Goal: Information Seeking & Learning: Find contact information

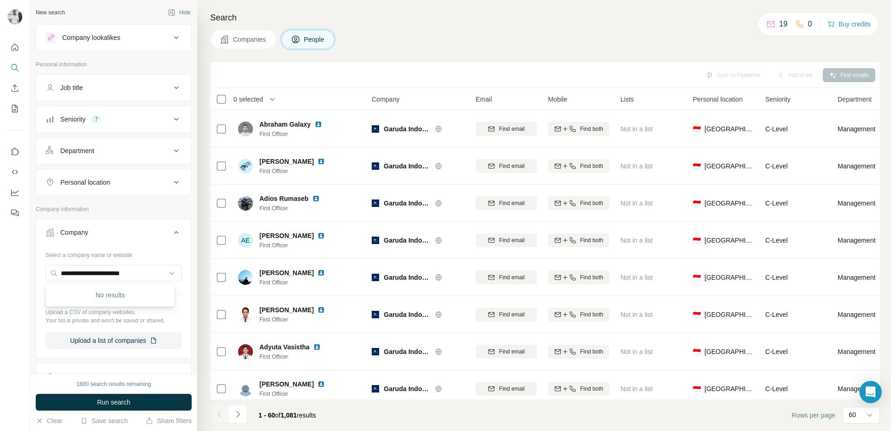
drag, startPoint x: 149, startPoint y: 273, endPoint x: 45, endPoint y: 256, distance: 105.8
click at [45, 256] on div "**********" at bounding box center [113, 301] width 155 height 109
click at [140, 269] on input "**********" at bounding box center [113, 273] width 136 height 17
paste input "*****"
click at [135, 271] on input "**********" at bounding box center [113, 273] width 136 height 17
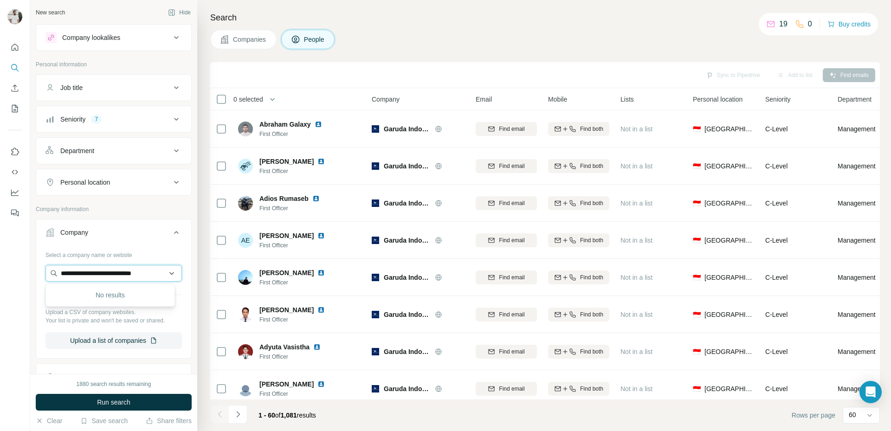
click at [135, 271] on input "**********" at bounding box center [113, 273] width 136 height 17
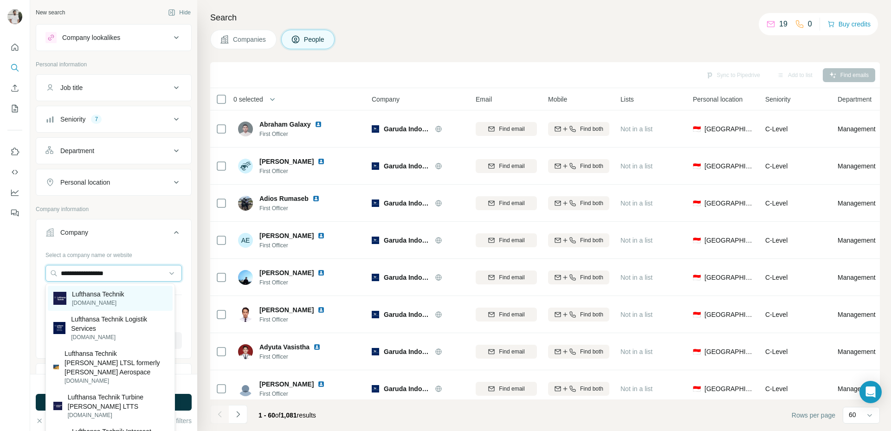
type input "**********"
click at [124, 295] on p "Lufthansa Technik" at bounding box center [98, 294] width 52 height 9
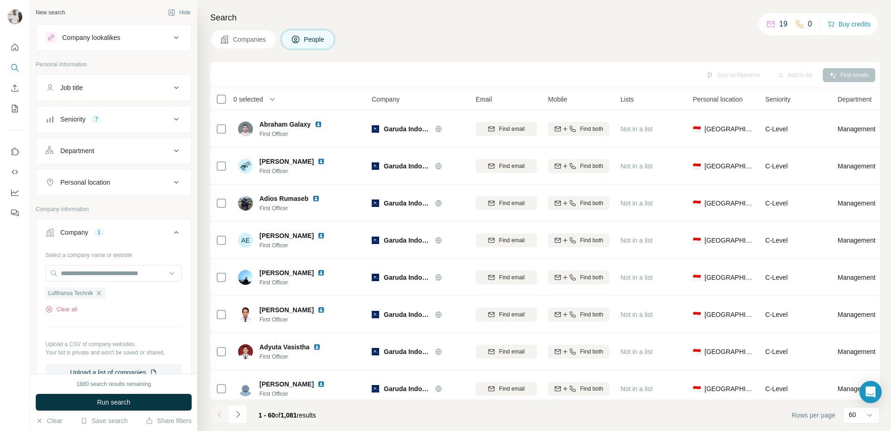
click at [118, 116] on div "Seniority 7" at bounding box center [107, 119] width 125 height 9
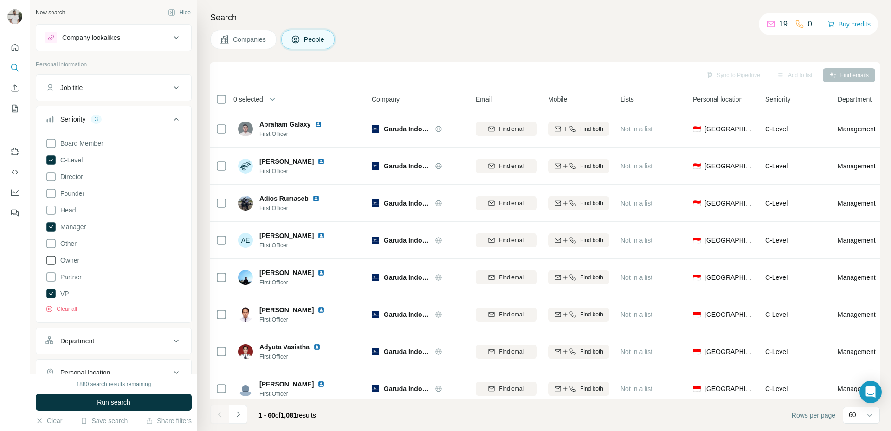
drag, startPoint x: 61, startPoint y: 224, endPoint x: 56, endPoint y: 257, distance: 33.8
click at [60, 230] on span "Manager" at bounding box center [71, 226] width 29 height 9
click at [63, 295] on span "VP" at bounding box center [63, 293] width 13 height 9
click at [105, 405] on span "Run search" at bounding box center [113, 402] width 33 height 9
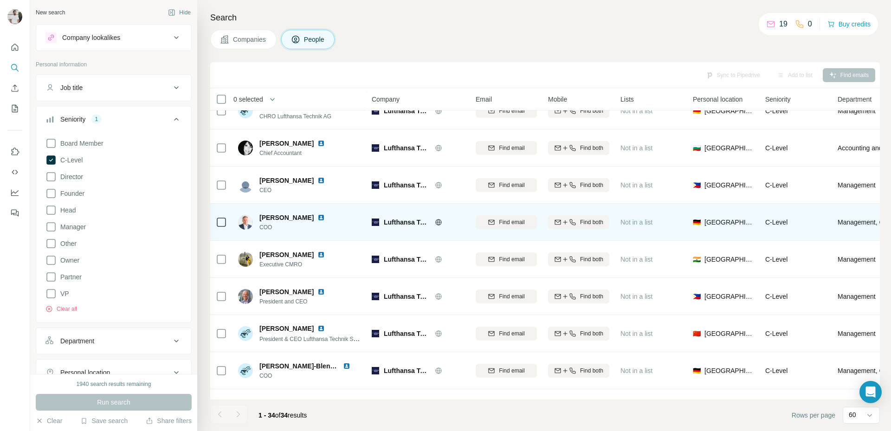
scroll to position [130, 0]
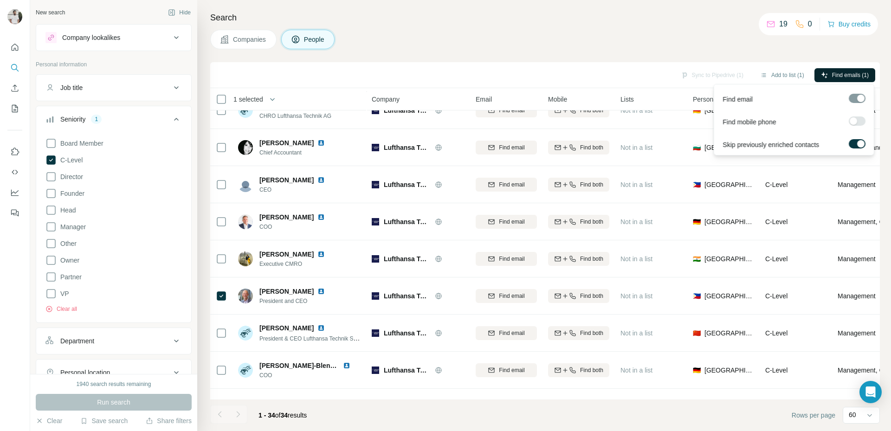
click at [850, 80] on button "Find emails (1)" at bounding box center [844, 75] width 61 height 14
click at [835, 74] on span "Find emails (1)" at bounding box center [850, 75] width 37 height 8
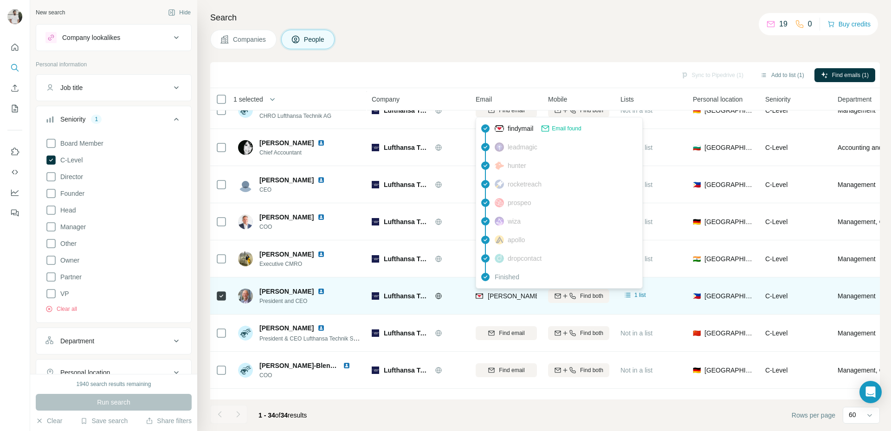
click at [517, 293] on span "[PERSON_NAME][EMAIL_ADDRESS][DOMAIN_NAME]" at bounding box center [569, 295] width 163 height 7
click at [518, 296] on span "[PERSON_NAME][EMAIL_ADDRESS][DOMAIN_NAME]" at bounding box center [569, 295] width 163 height 7
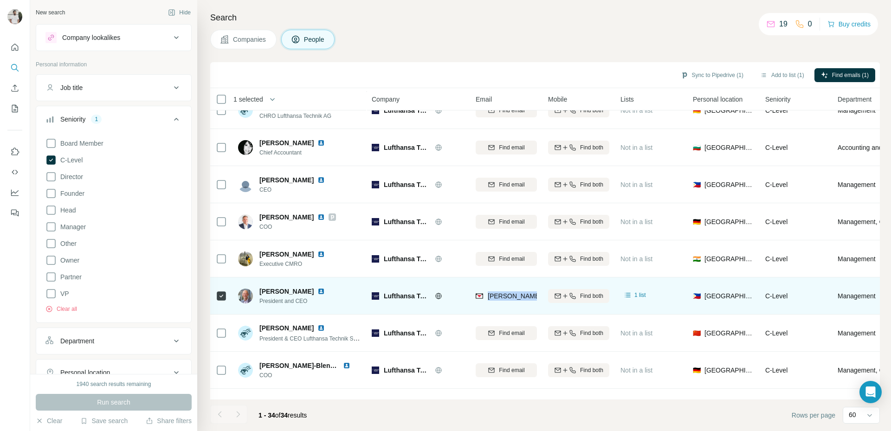
drag, startPoint x: 488, startPoint y: 296, endPoint x: 538, endPoint y: 299, distance: 50.2
click at [538, 299] on td "[PERSON_NAME][EMAIL_ADDRESS][DOMAIN_NAME]" at bounding box center [506, 296] width 72 height 37
copy span "[PERSON_NAME]"
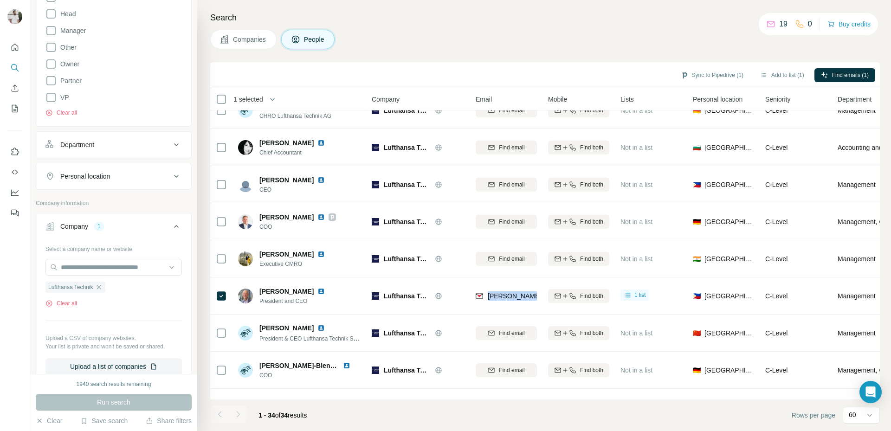
scroll to position [197, 0]
click at [119, 266] on input "text" at bounding box center [113, 266] width 136 height 17
paste input "**********"
type input "**********"
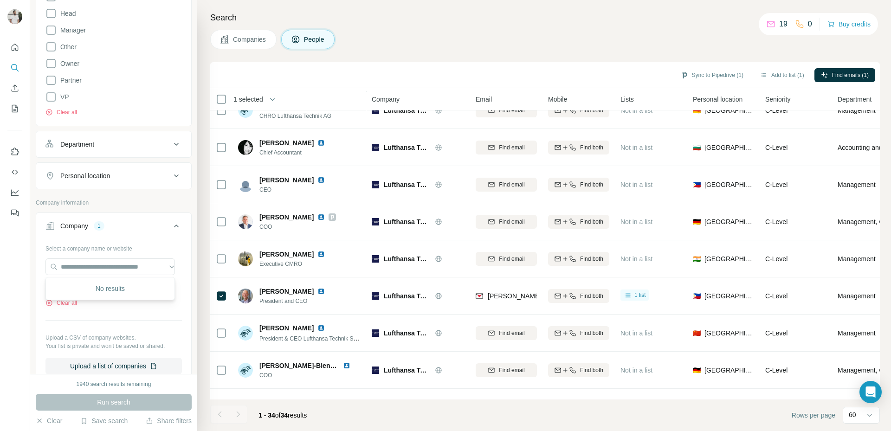
click at [103, 312] on div "Select a company name or website Lufthansa Technik Clear all Upload a CSV of co…" at bounding box center [113, 308] width 136 height 134
click at [103, 287] on icon "button" at bounding box center [98, 286] width 7 height 7
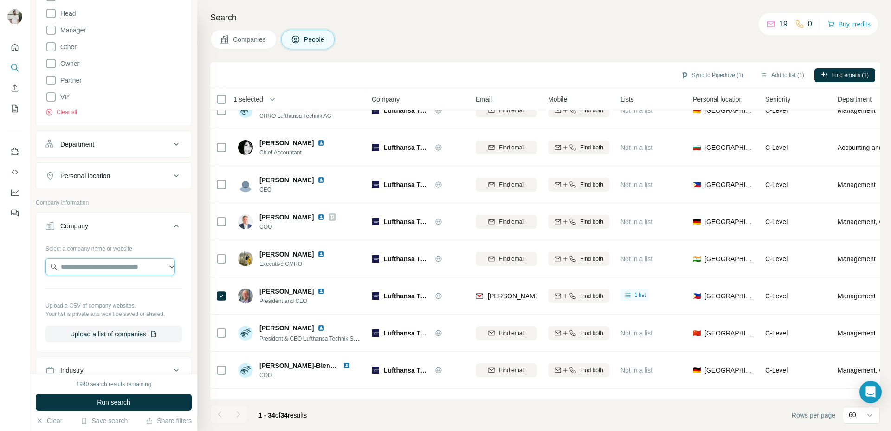
click at [103, 266] on input "text" at bounding box center [109, 266] width 129 height 17
paste input "**********"
type input "*"
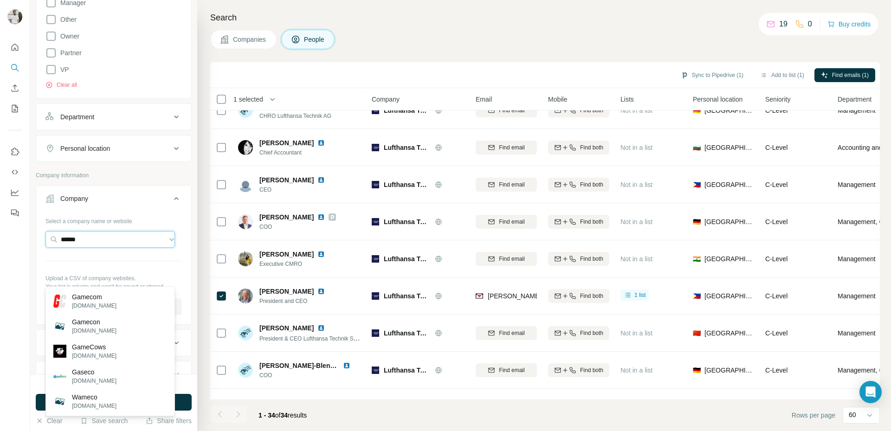
scroll to position [187, 0]
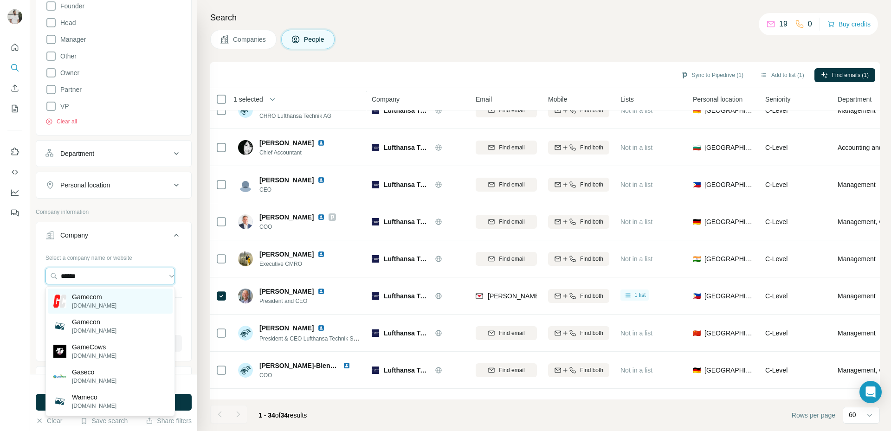
paste input "**********"
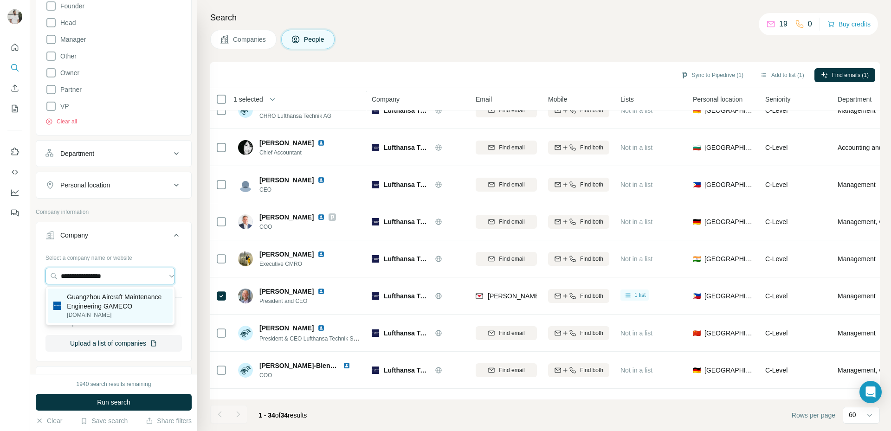
type input "**********"
click at [137, 308] on p "Guangzhou Aircraft Maintenance Engineering GAMECO" at bounding box center [117, 301] width 100 height 19
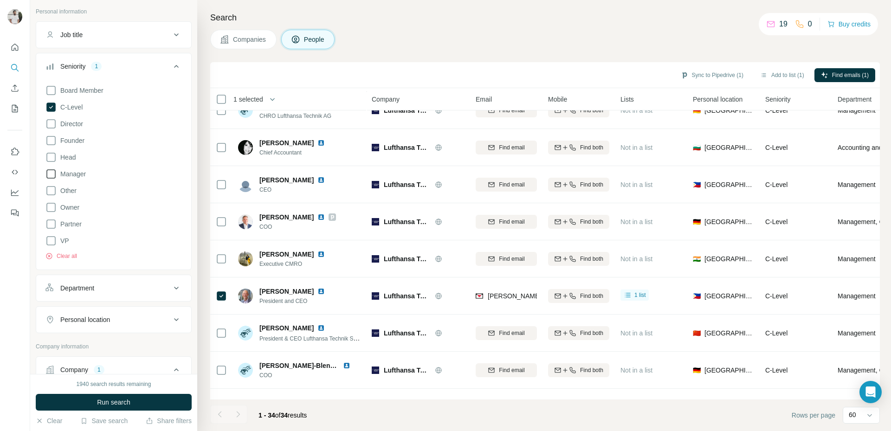
scroll to position [52, 0]
click at [54, 110] on icon at bounding box center [50, 108] width 9 height 9
click at [52, 173] on icon at bounding box center [50, 175] width 11 height 11
click at [73, 109] on span "C-Level" at bounding box center [70, 108] width 26 height 9
click at [116, 389] on div "1940 search results remaining Run search Clear Save search Share filters" at bounding box center [113, 402] width 167 height 57
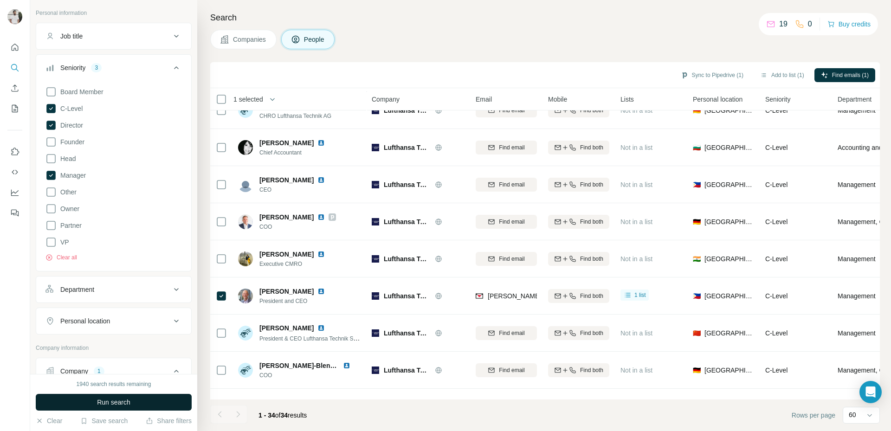
drag, startPoint x: 125, startPoint y: 402, endPoint x: 121, endPoint y: 398, distance: 5.9
click at [121, 398] on span "Run search" at bounding box center [113, 402] width 33 height 9
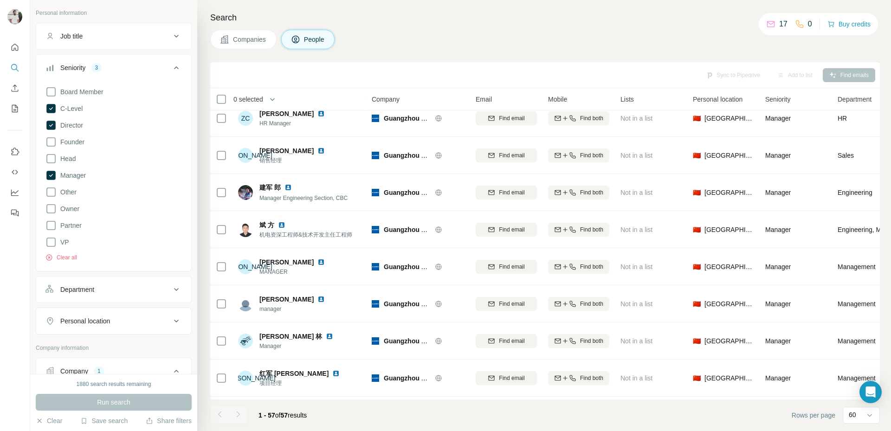
scroll to position [1832, 0]
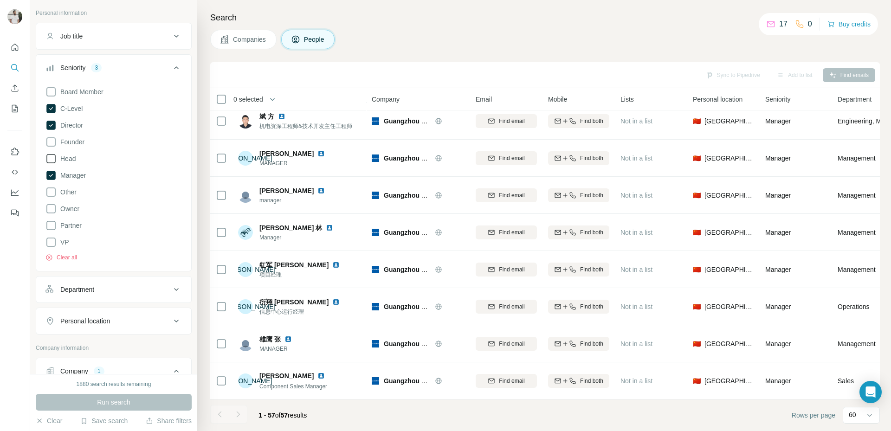
click at [71, 156] on span "Head" at bounding box center [66, 158] width 19 height 9
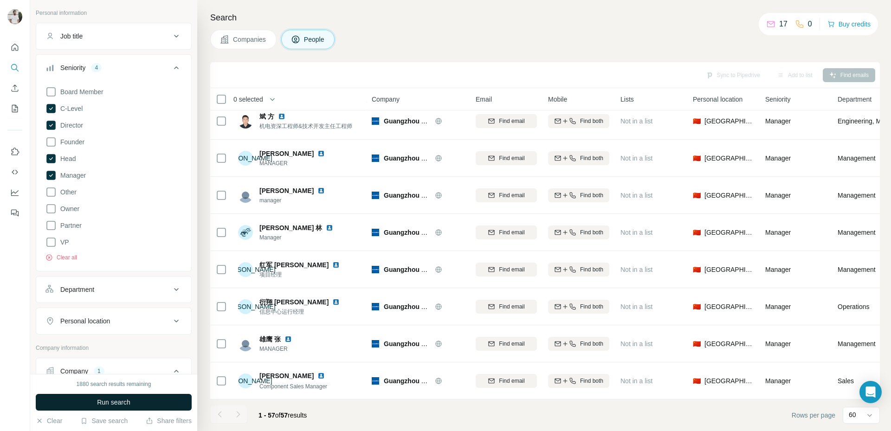
click at [126, 395] on button "Run search" at bounding box center [114, 402] width 156 height 17
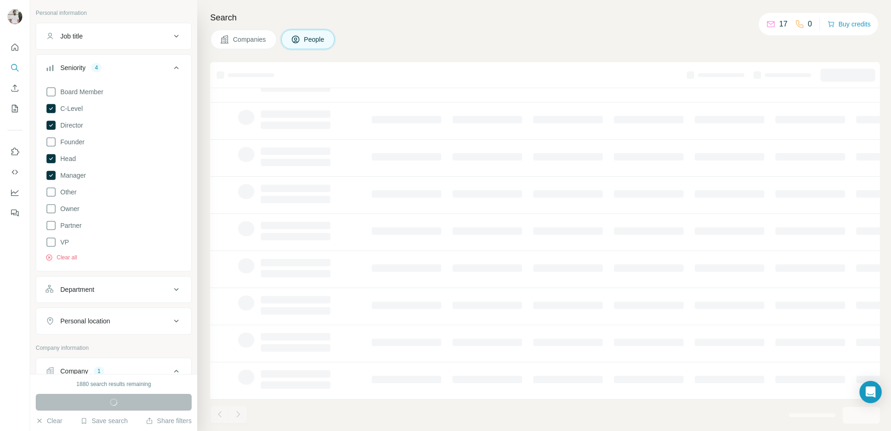
scroll to position [87, 0]
click at [126, 395] on div "Run search" at bounding box center [114, 402] width 156 height 17
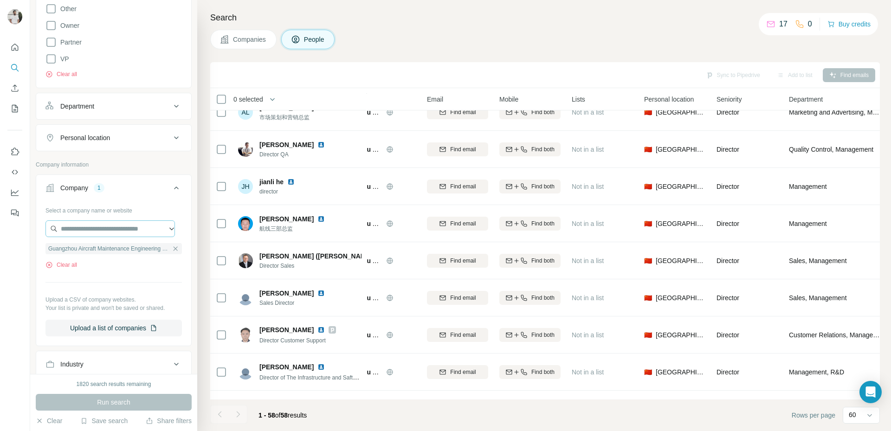
scroll to position [235, 0]
click at [107, 231] on input "text" at bounding box center [109, 228] width 129 height 17
click at [67, 266] on button "Clear all" at bounding box center [61, 264] width 32 height 8
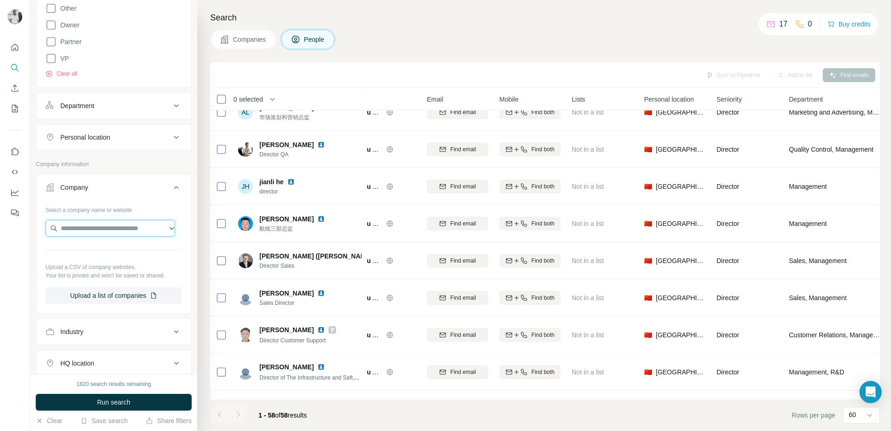
click at [78, 235] on input "text" at bounding box center [109, 228] width 129 height 17
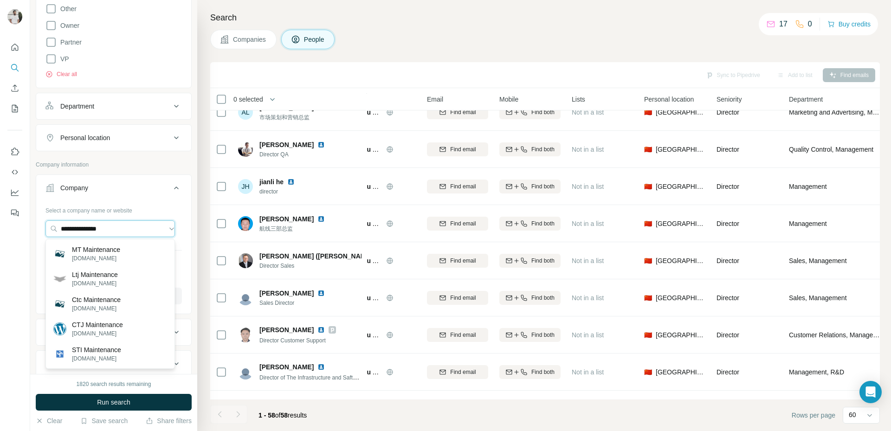
scroll to position [235, 0]
paste input "text"
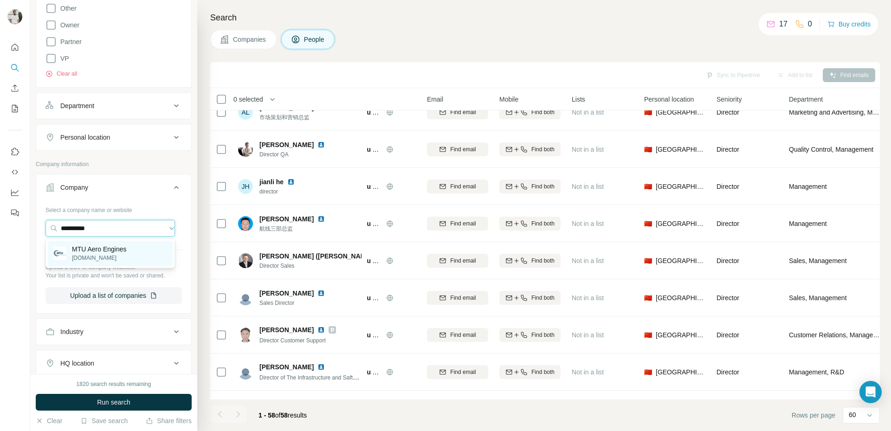
type input "**********"
click at [133, 256] on div "MTU Aero Engines [DOMAIN_NAME]" at bounding box center [110, 253] width 125 height 25
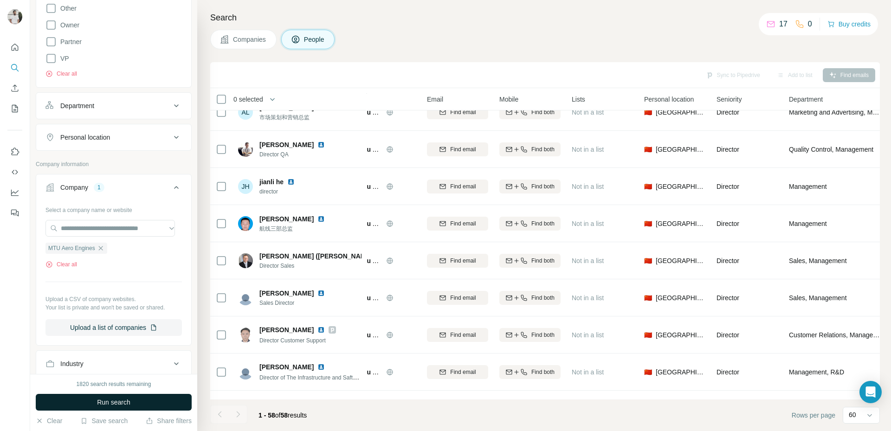
click at [116, 402] on span "Run search" at bounding box center [113, 402] width 33 height 9
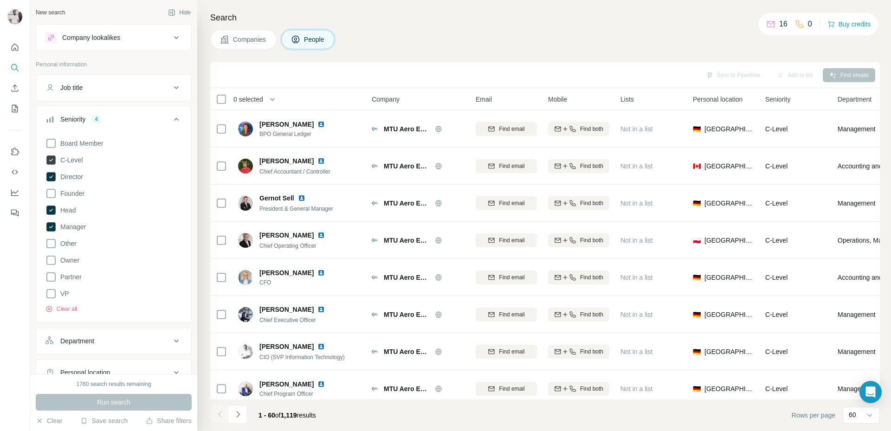
click at [76, 162] on span "C-Level" at bounding box center [70, 159] width 26 height 9
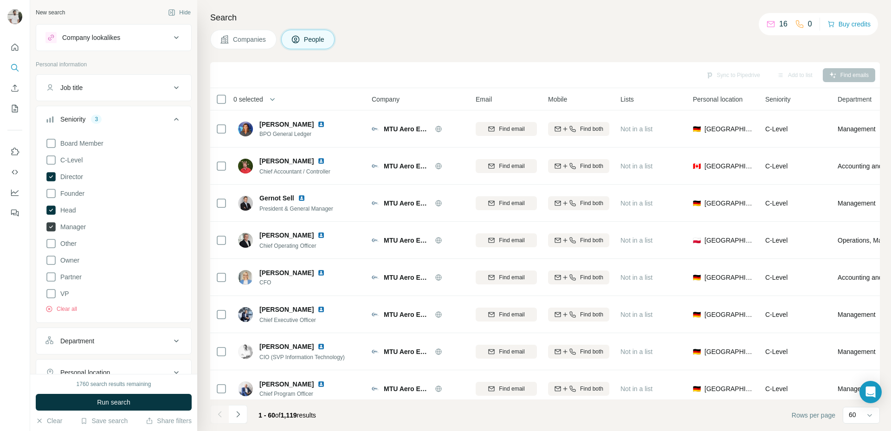
click at [79, 226] on span "Manager" at bounding box center [71, 226] width 29 height 9
drag, startPoint x: 70, startPoint y: 211, endPoint x: 72, endPoint y: 221, distance: 9.9
click at [70, 211] on span "Head" at bounding box center [66, 210] width 19 height 9
click at [139, 397] on button "Run search" at bounding box center [114, 402] width 156 height 17
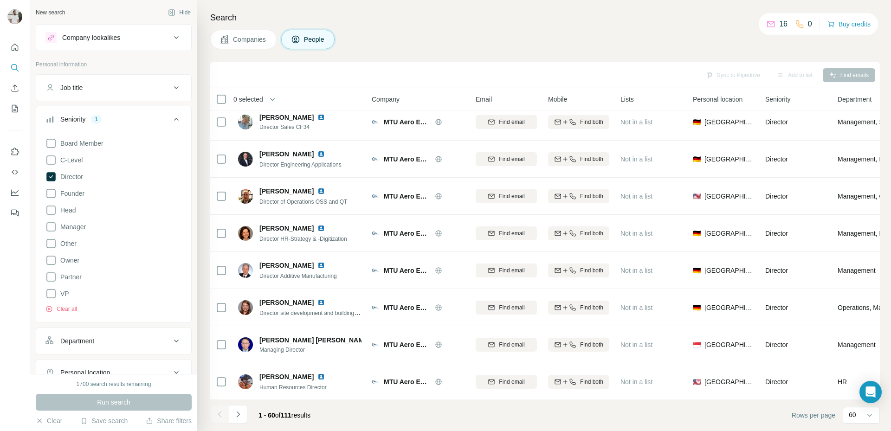
scroll to position [1641, 0]
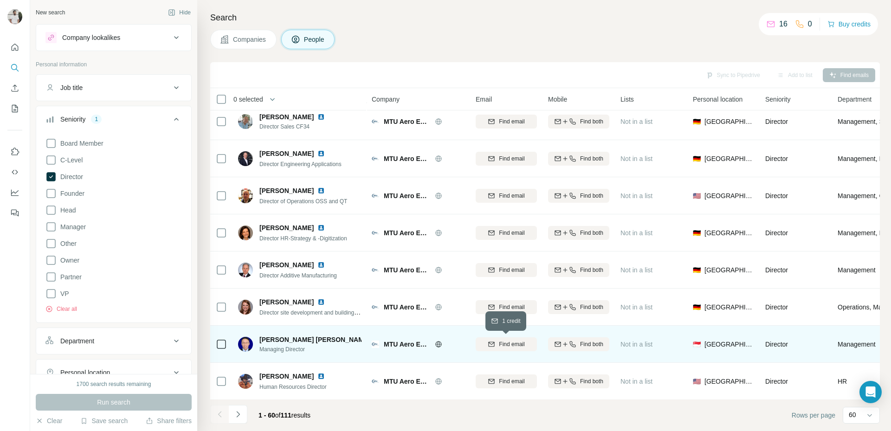
click at [510, 344] on span "Find email" at bounding box center [512, 344] width 26 height 8
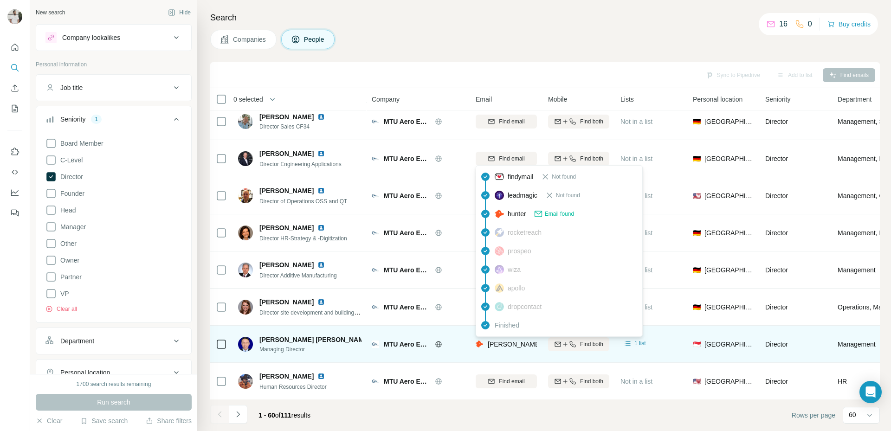
click at [516, 344] on span "[PERSON_NAME][DOMAIN_NAME][EMAIL_ADDRESS][PERSON_NAME][DOMAIN_NAME]" at bounding box center [622, 344] width 269 height 7
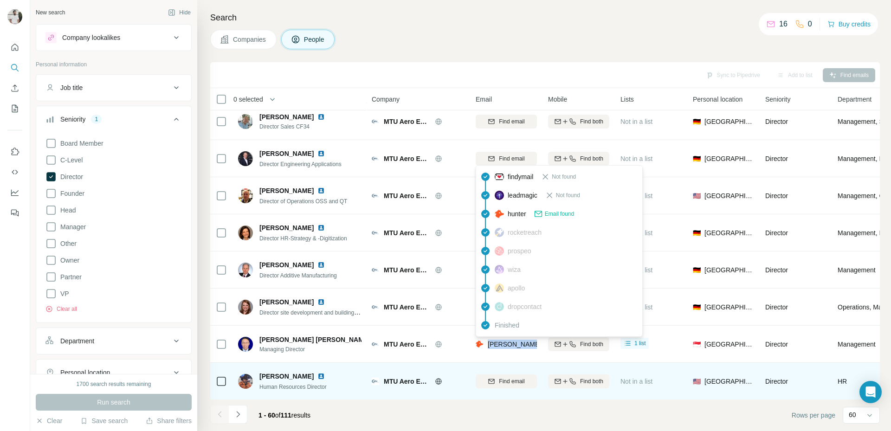
copy tr "[PERSON_NAME][DOMAIN_NAME][EMAIL_ADDRESS][PERSON_NAME][DOMAIN_NAME]"
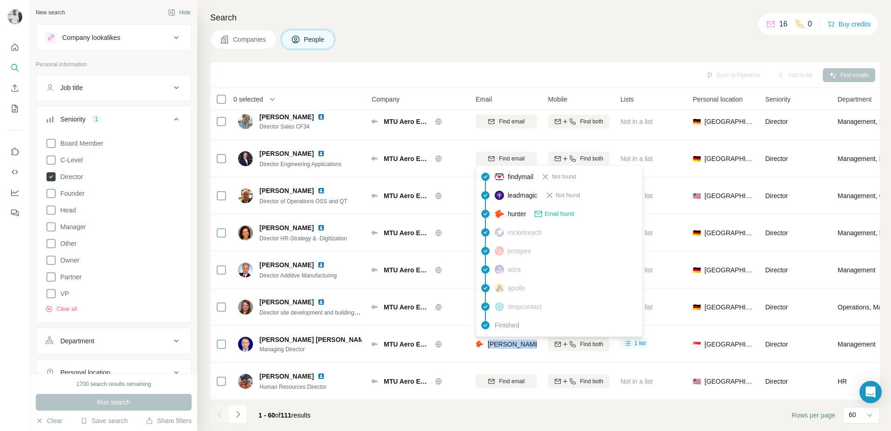
click at [65, 172] on div "Director" at bounding box center [64, 176] width 38 height 11
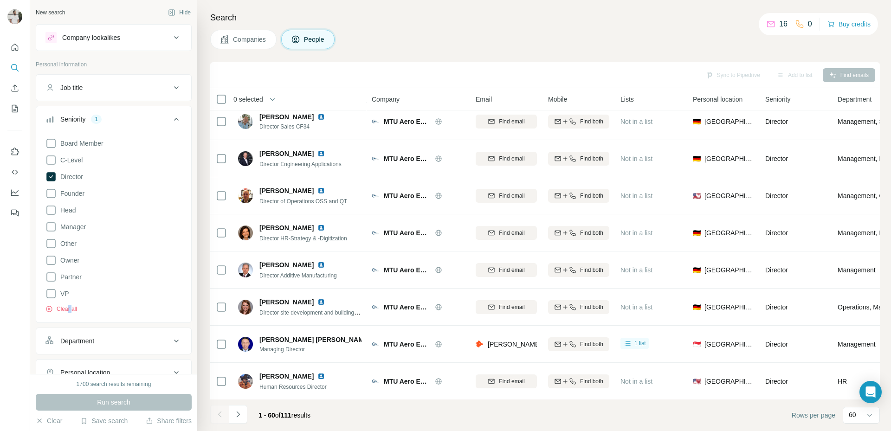
drag, startPoint x: 71, startPoint y: 319, endPoint x: 69, endPoint y: 314, distance: 5.8
click at [69, 315] on div "Board Member C-Level Director Founder Head Manager Other Owner Partner VP Clear…" at bounding box center [113, 227] width 155 height 187
click at [68, 311] on button "Clear all" at bounding box center [61, 309] width 32 height 8
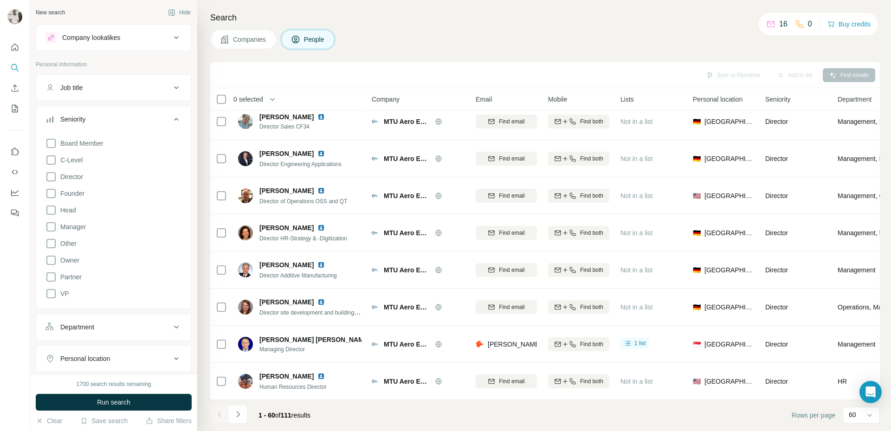
click at [97, 336] on button "Department" at bounding box center [113, 327] width 155 height 22
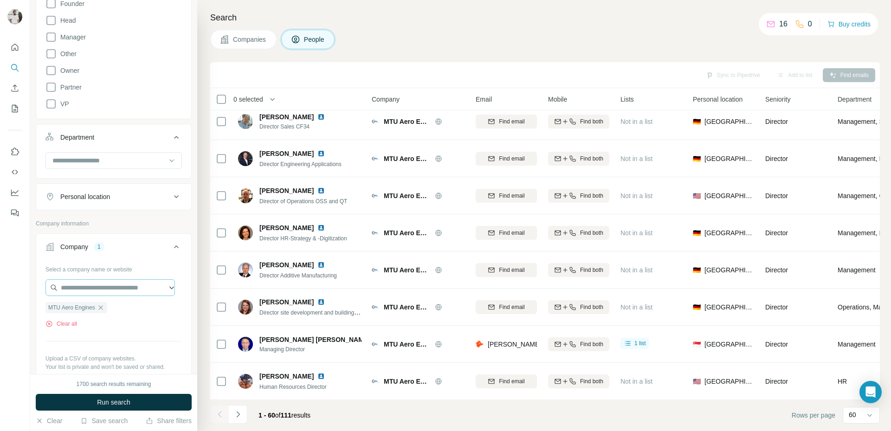
scroll to position [194, 0]
click at [103, 305] on icon "button" at bounding box center [100, 303] width 7 height 7
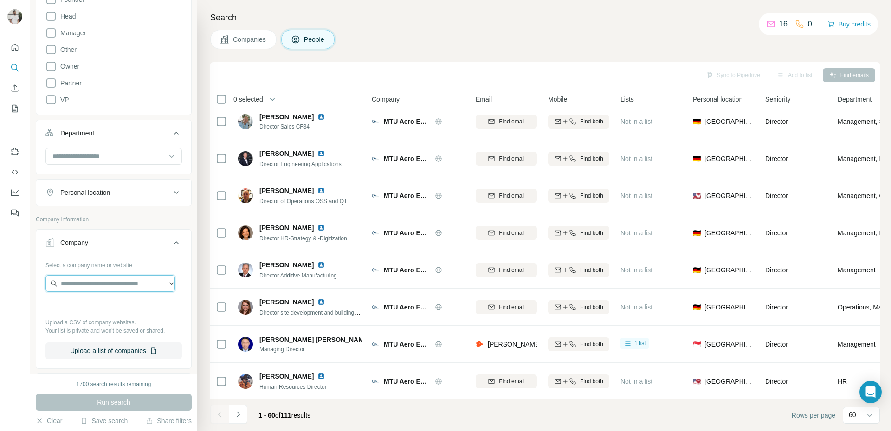
click at [108, 289] on input "text" at bounding box center [109, 283] width 129 height 17
paste input "**********"
type input "**********"
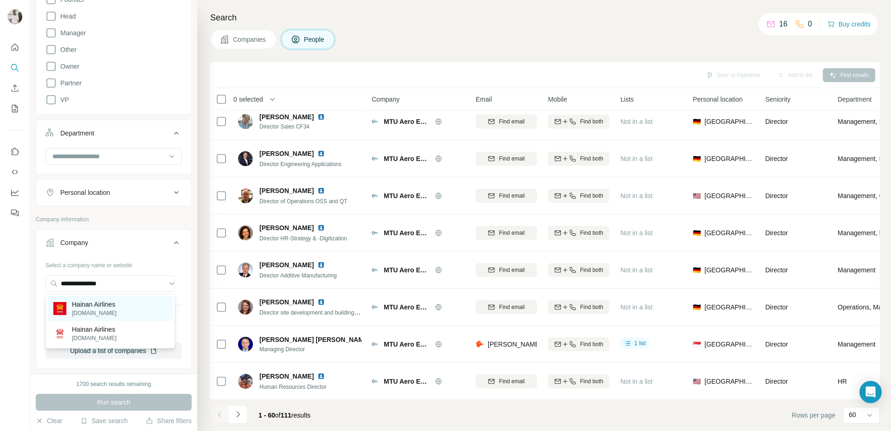
click at [127, 310] on div "Hainan Airlines [DOMAIN_NAME]" at bounding box center [110, 308] width 125 height 25
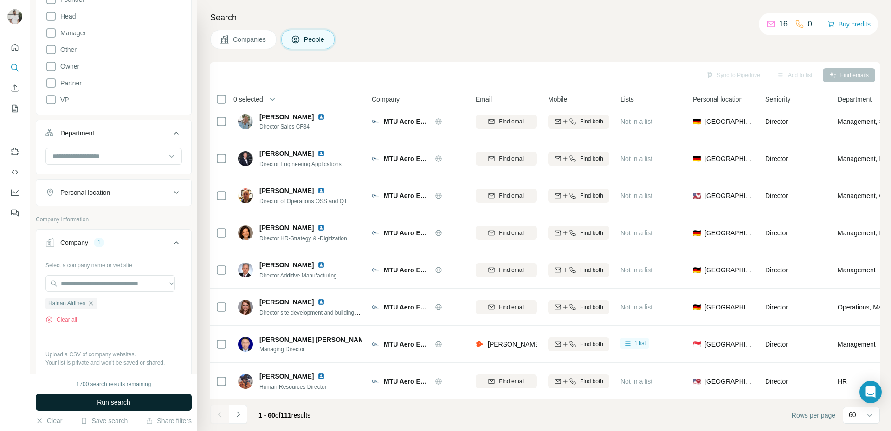
click at [151, 398] on button "Run search" at bounding box center [114, 402] width 156 height 17
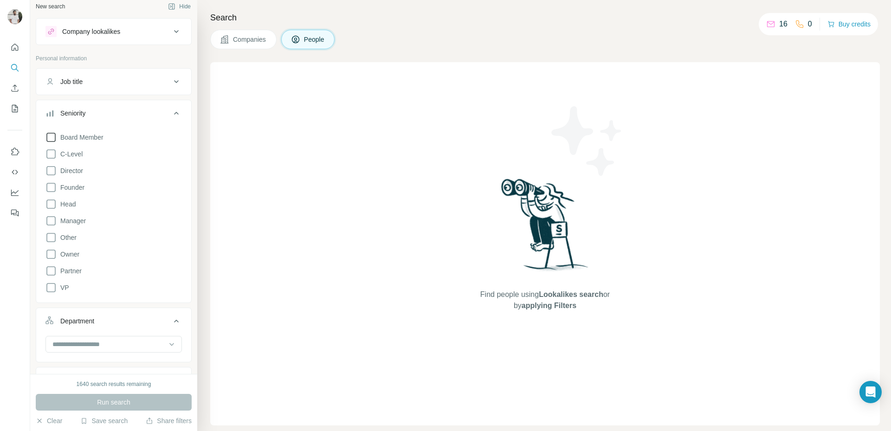
scroll to position [8, 0]
click at [74, 148] on span "C-Level" at bounding box center [70, 151] width 26 height 9
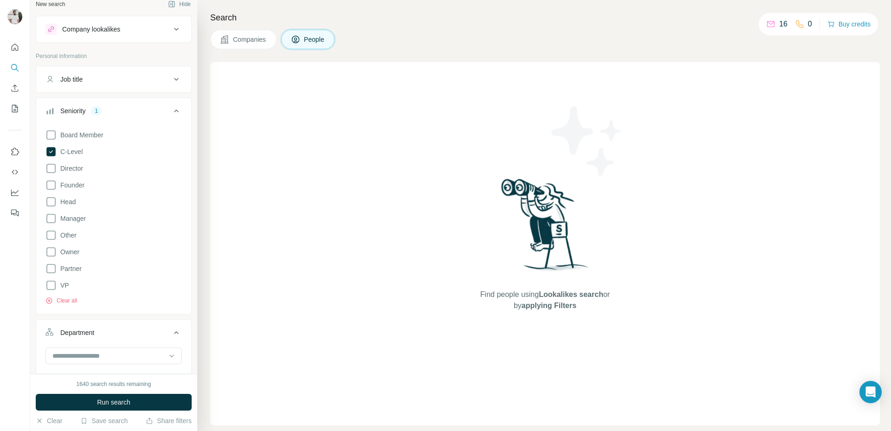
drag, startPoint x: 82, startPoint y: 168, endPoint x: 78, endPoint y: 174, distance: 7.7
click at [82, 168] on span "Director" at bounding box center [70, 168] width 26 height 9
click at [97, 406] on span "Run search" at bounding box center [113, 402] width 33 height 9
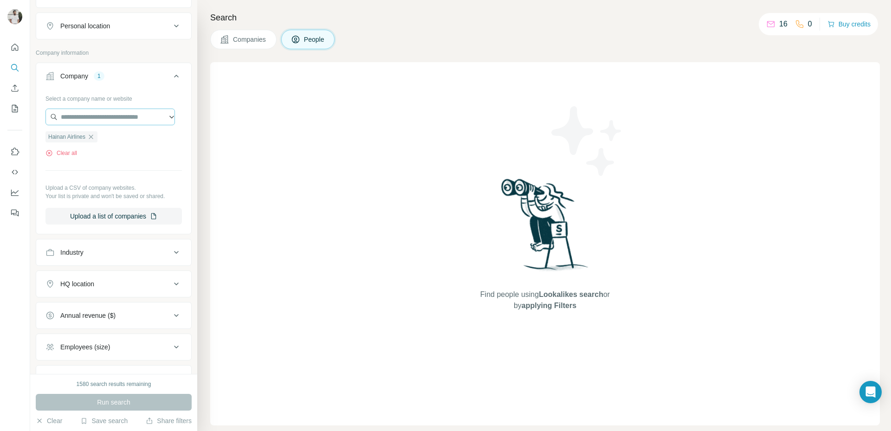
scroll to position [372, 0]
click at [93, 141] on icon "button" at bounding box center [90, 139] width 7 height 7
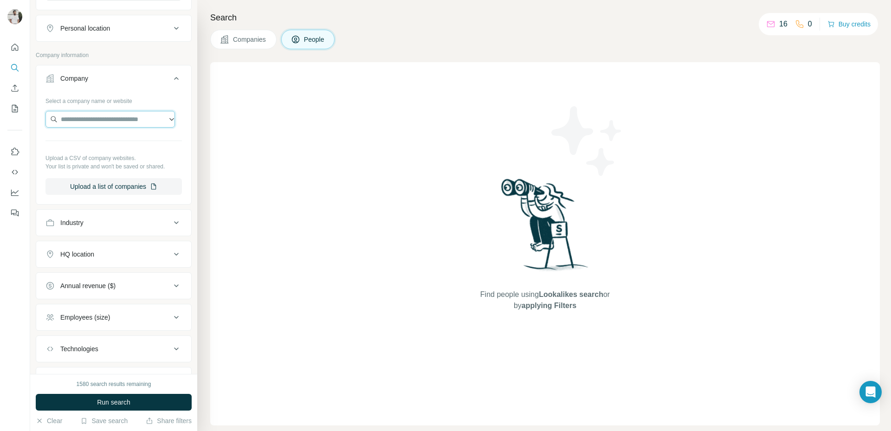
click at [100, 120] on input "text" at bounding box center [109, 119] width 129 height 17
type input "**********"
click at [122, 165] on div "Hainan Airlines [DOMAIN_NAME]" at bounding box center [110, 169] width 125 height 25
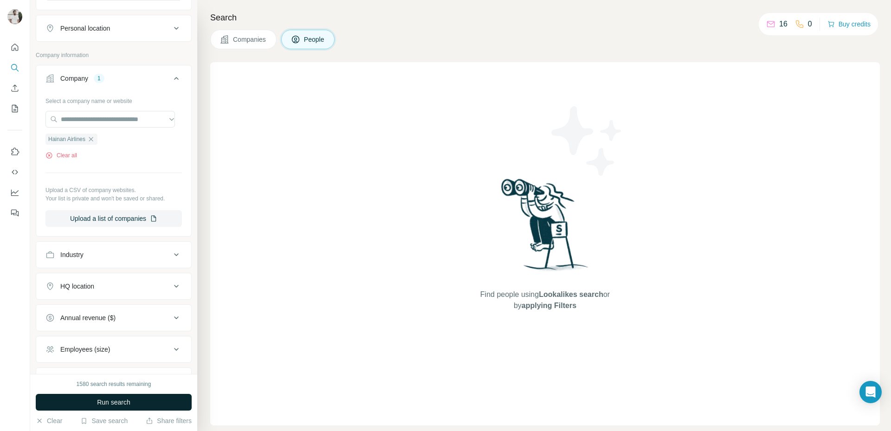
click at [155, 403] on button "Run search" at bounding box center [114, 402] width 156 height 17
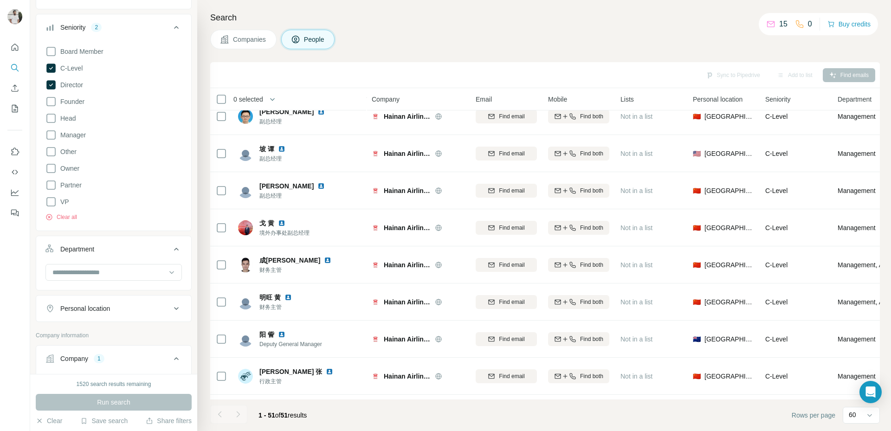
scroll to position [52, 0]
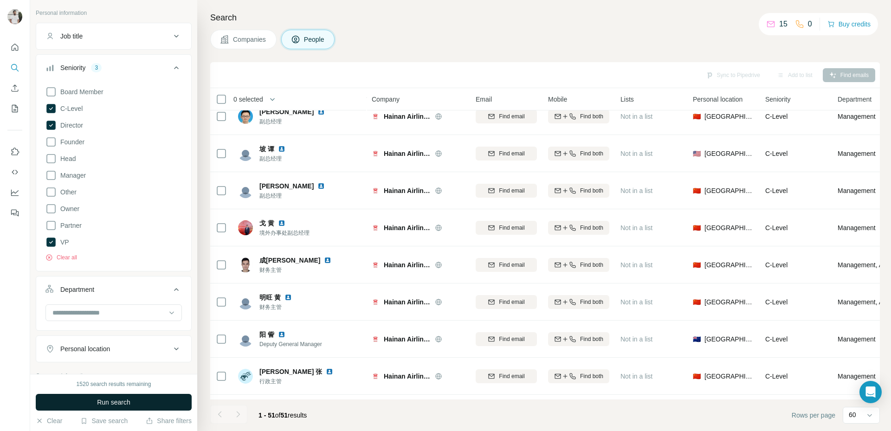
click at [128, 404] on span "Run search" at bounding box center [113, 402] width 33 height 9
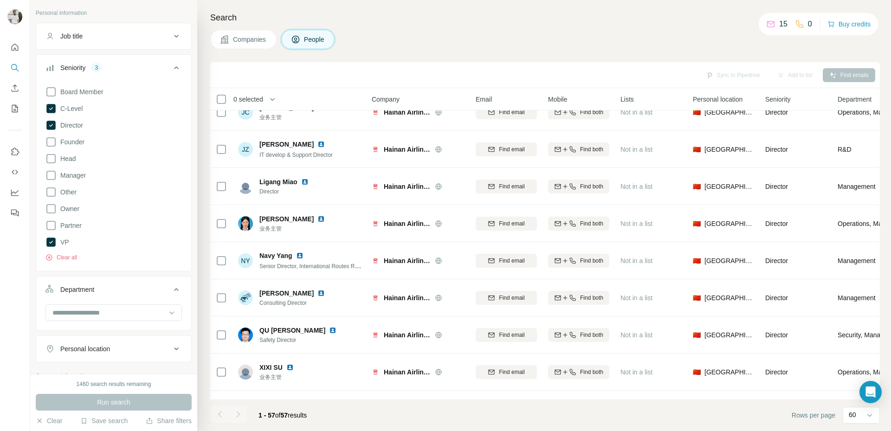
scroll to position [1107, 0]
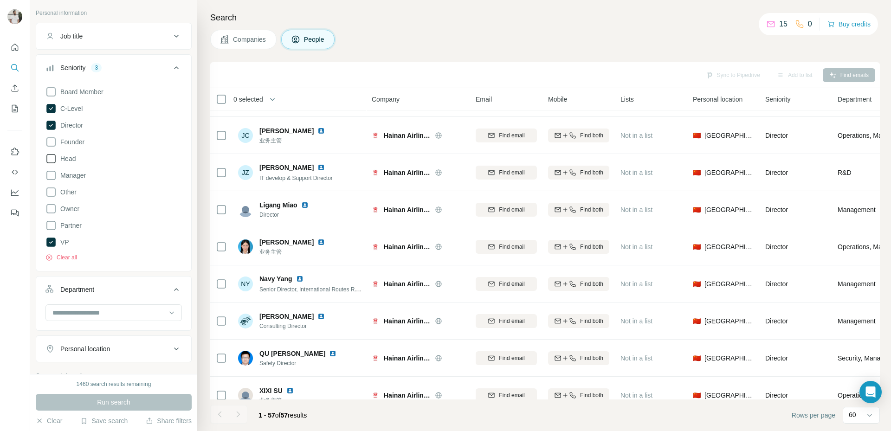
click at [51, 162] on icon at bounding box center [50, 158] width 11 height 11
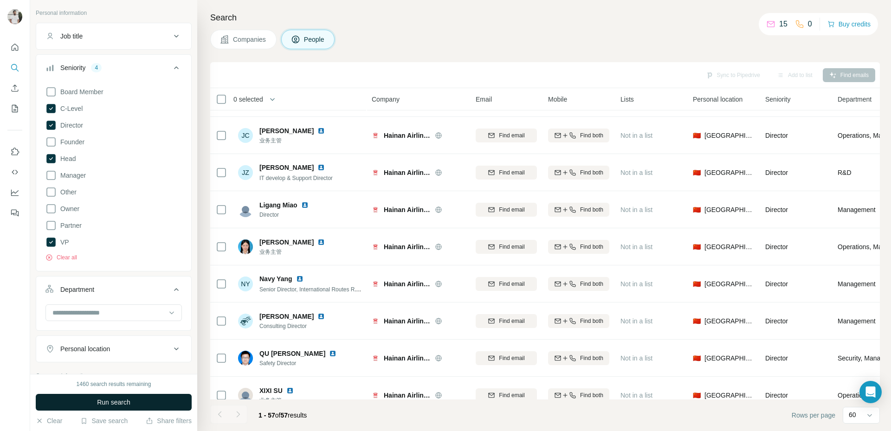
click at [140, 398] on button "Run search" at bounding box center [114, 402] width 156 height 17
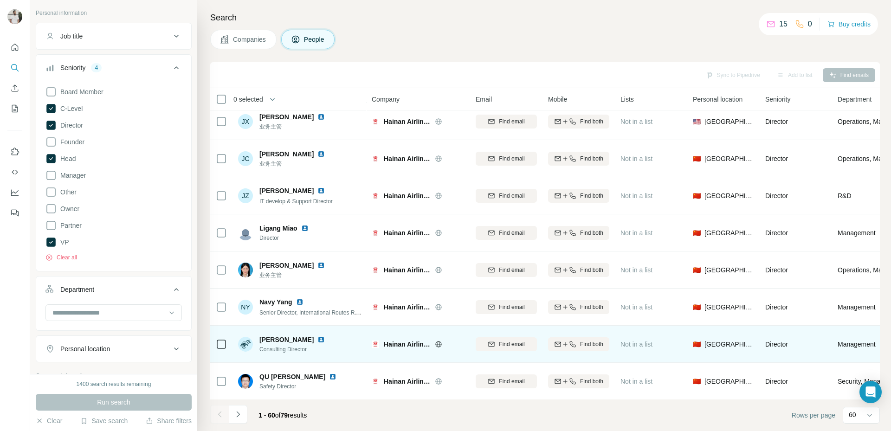
scroll to position [1943, 0]
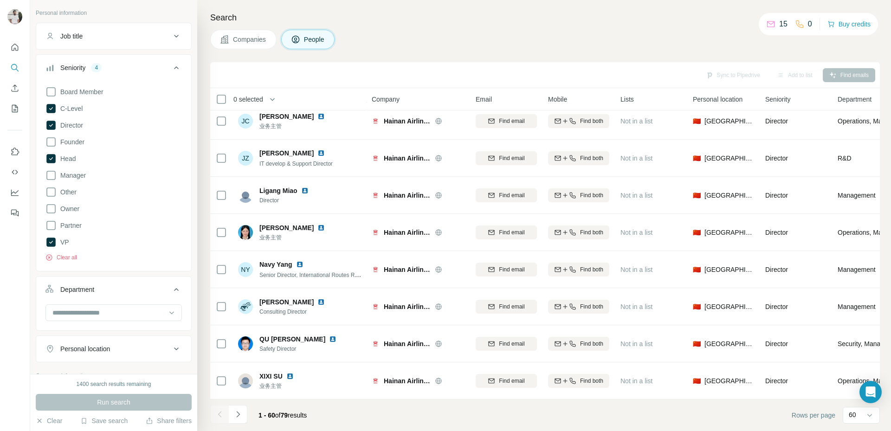
click at [241, 410] on icon "Navigate to next page" at bounding box center [237, 414] width 9 height 9
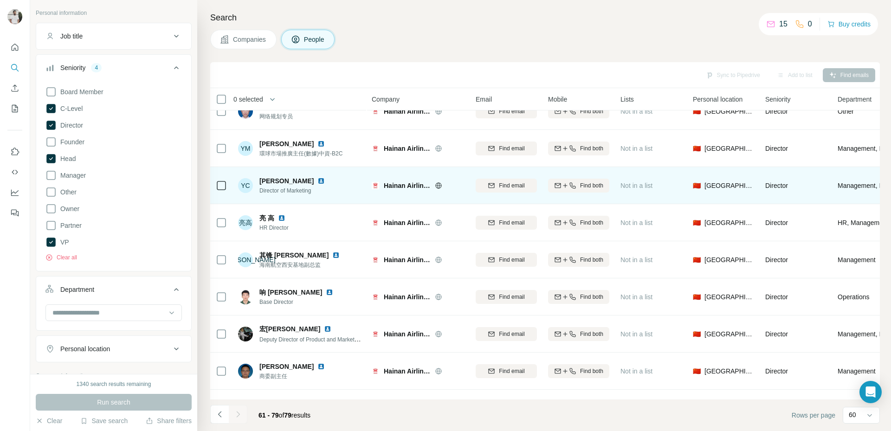
scroll to position [0, 0]
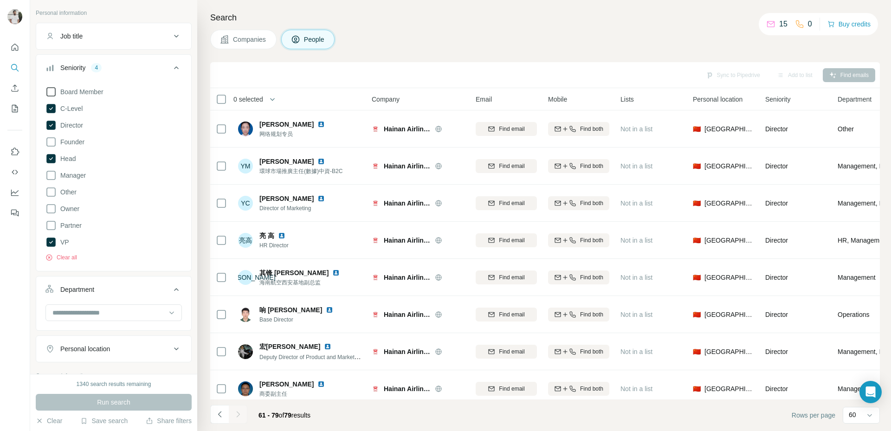
click at [93, 94] on span "Board Member" at bounding box center [80, 91] width 47 height 9
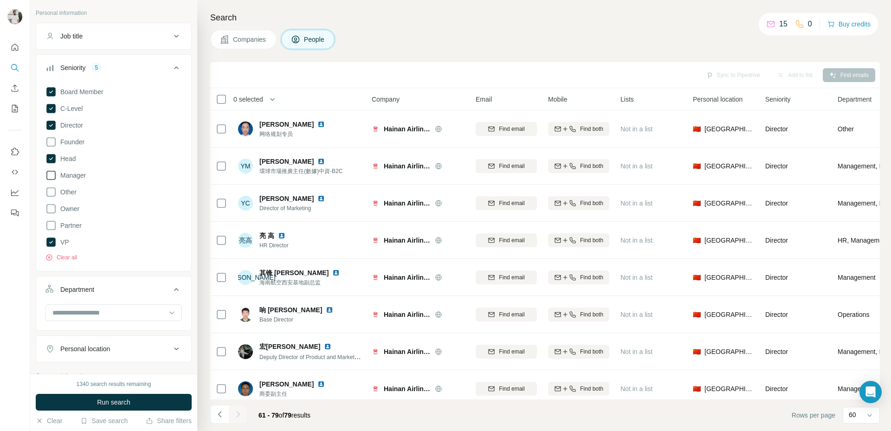
click at [82, 176] on span "Manager" at bounding box center [71, 175] width 29 height 9
click at [146, 395] on button "Run search" at bounding box center [114, 402] width 156 height 17
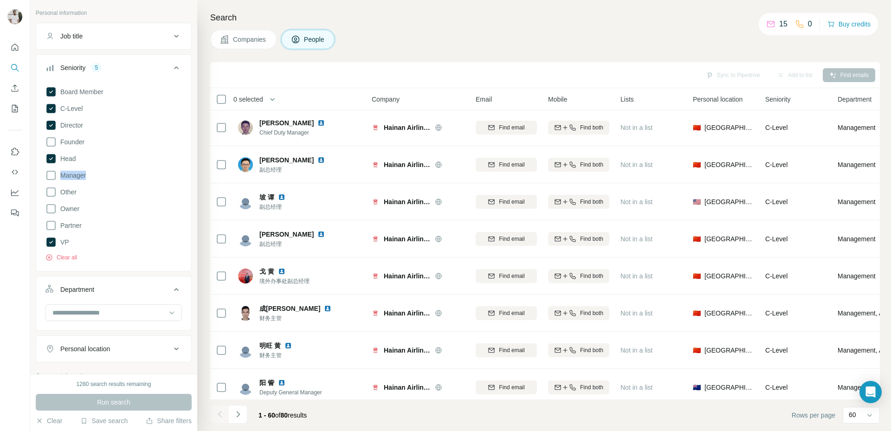
scroll to position [336, 0]
click at [244, 410] on button "Navigate to next page" at bounding box center [238, 414] width 19 height 19
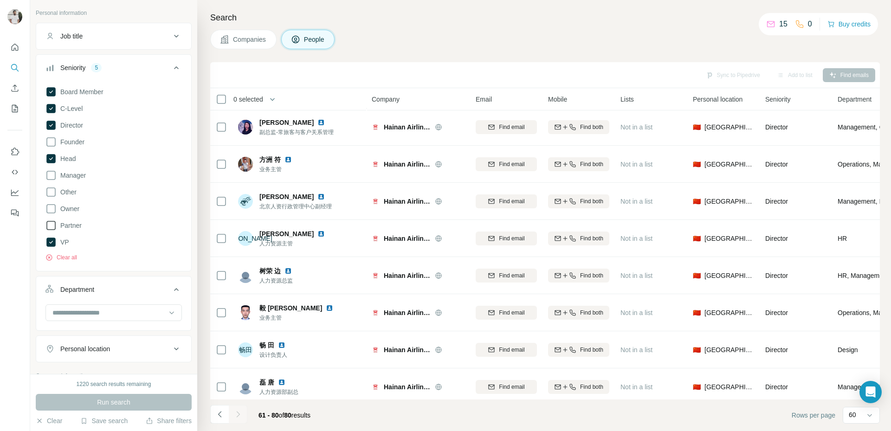
click at [70, 227] on span "Partner" at bounding box center [69, 225] width 25 height 9
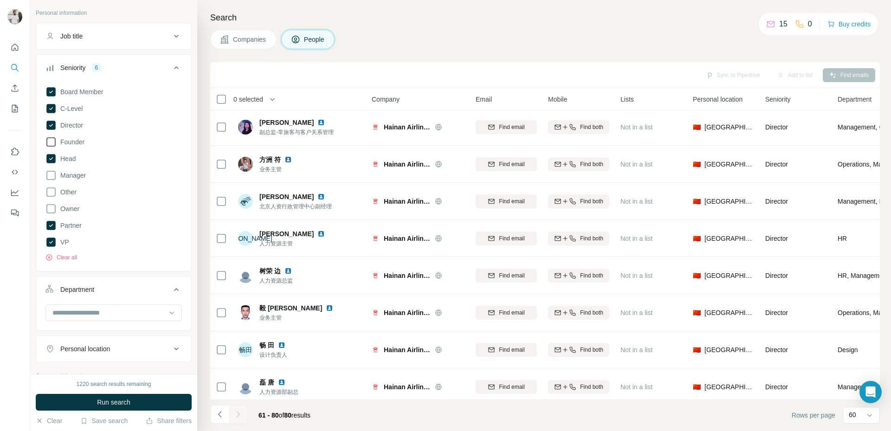
click at [75, 145] on span "Founder" at bounding box center [71, 141] width 28 height 9
click at [84, 178] on span "Manager" at bounding box center [71, 175] width 29 height 9
click at [148, 406] on button "Run search" at bounding box center [114, 402] width 156 height 17
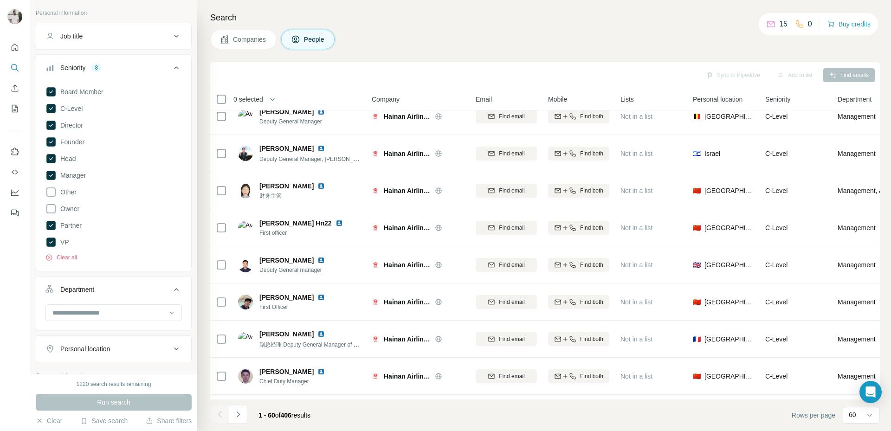
scroll to position [336, 0]
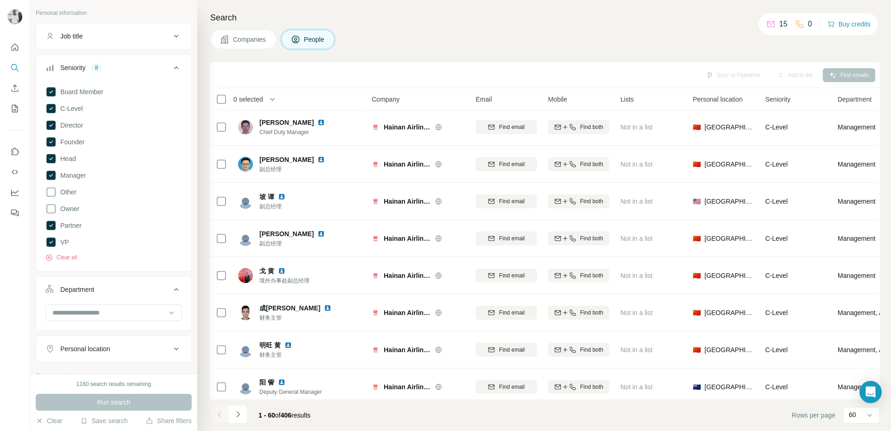
click at [724, 96] on span "Personal location" at bounding box center [718, 99] width 50 height 9
click at [771, 100] on span "Seniority" at bounding box center [777, 99] width 25 height 9
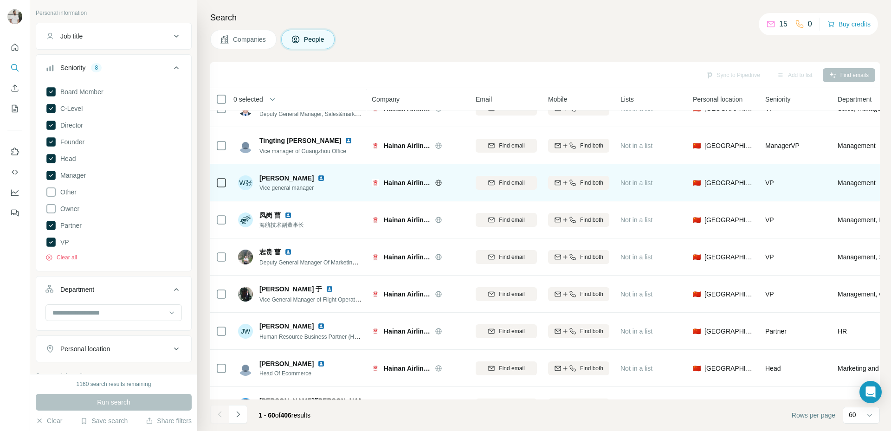
scroll to position [765, 0]
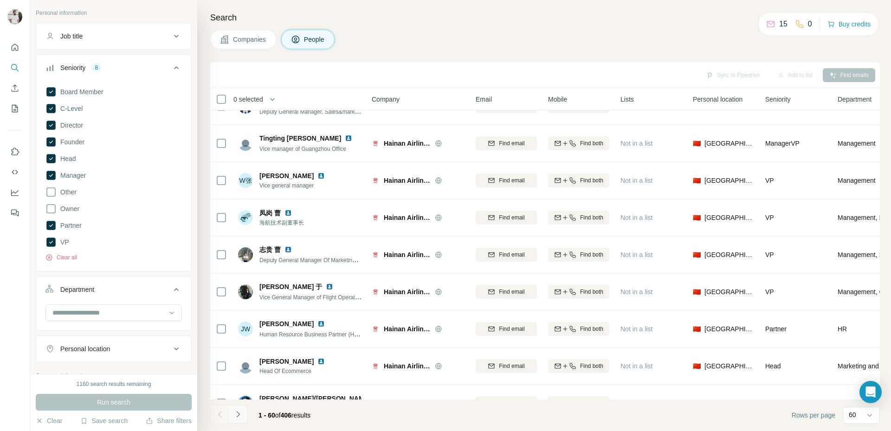
click at [242, 414] on icon "Navigate to next page" at bounding box center [237, 414] width 9 height 9
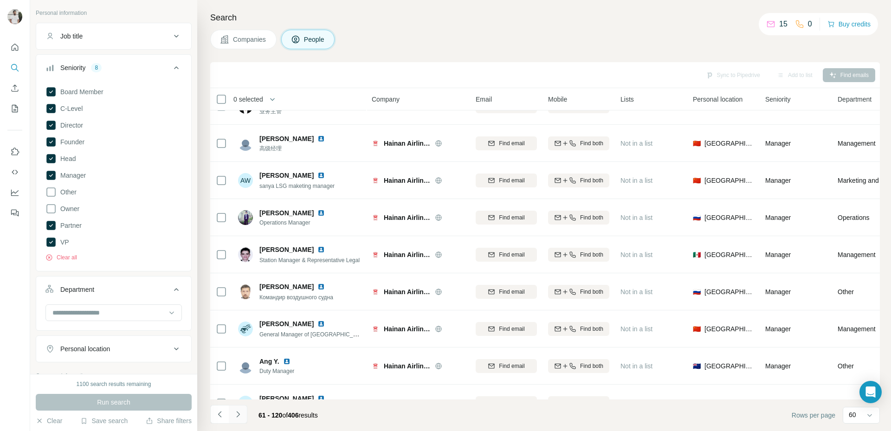
click at [243, 414] on button "Navigate to next page" at bounding box center [238, 414] width 19 height 19
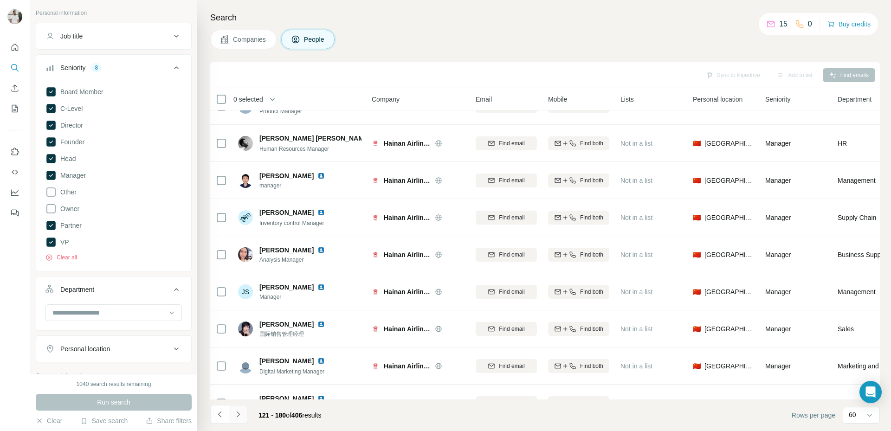
click at [245, 408] on button "Navigate to next page" at bounding box center [238, 414] width 19 height 19
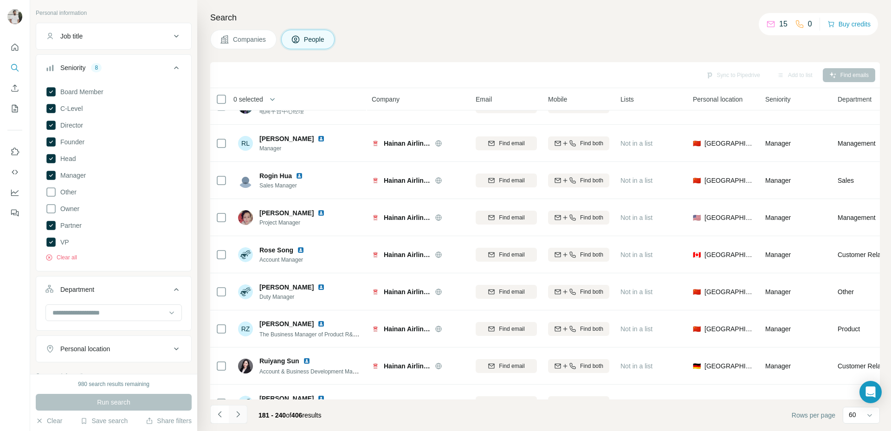
click at [246, 412] on button "Navigate to next page" at bounding box center [238, 414] width 19 height 19
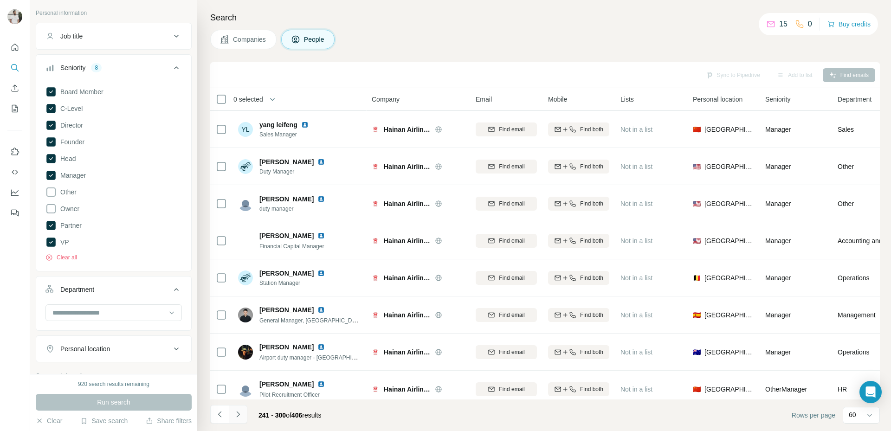
click at [236, 410] on icon "Navigate to next page" at bounding box center [237, 414] width 9 height 9
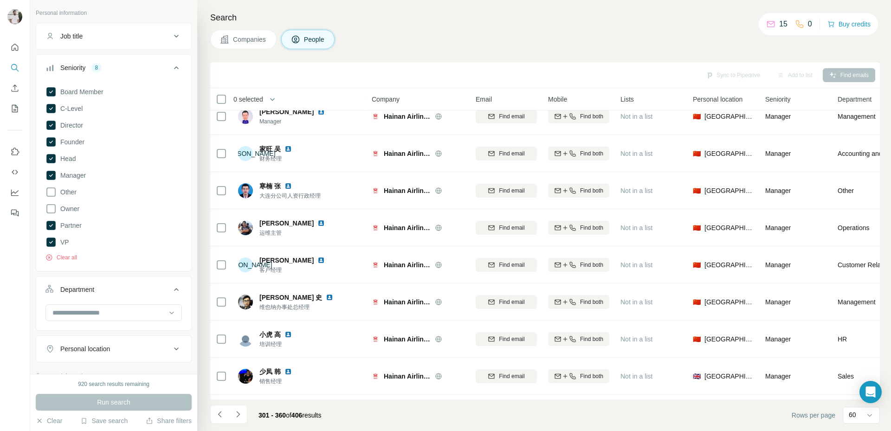
scroll to position [259, 0]
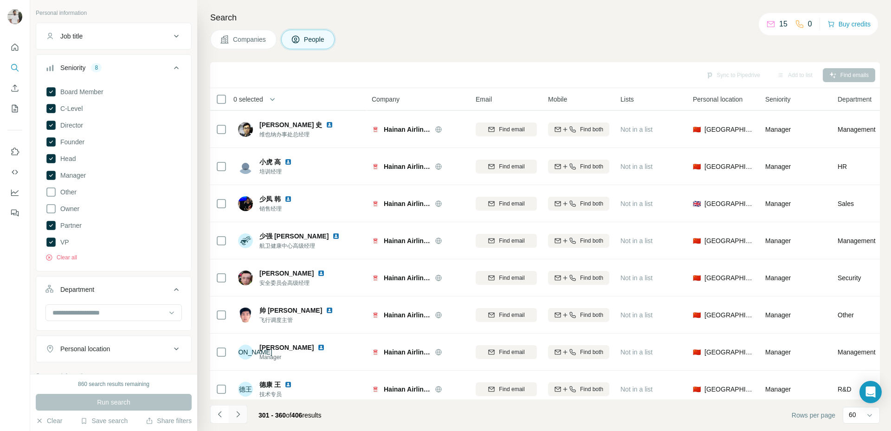
click at [239, 409] on button "Navigate to next page" at bounding box center [238, 414] width 19 height 19
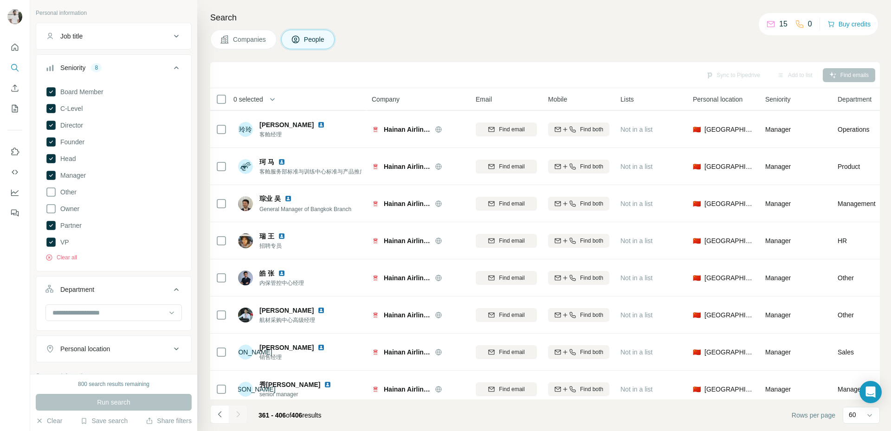
click at [239, 414] on div at bounding box center [238, 414] width 19 height 19
click at [66, 258] on button "Clear all" at bounding box center [61, 257] width 32 height 8
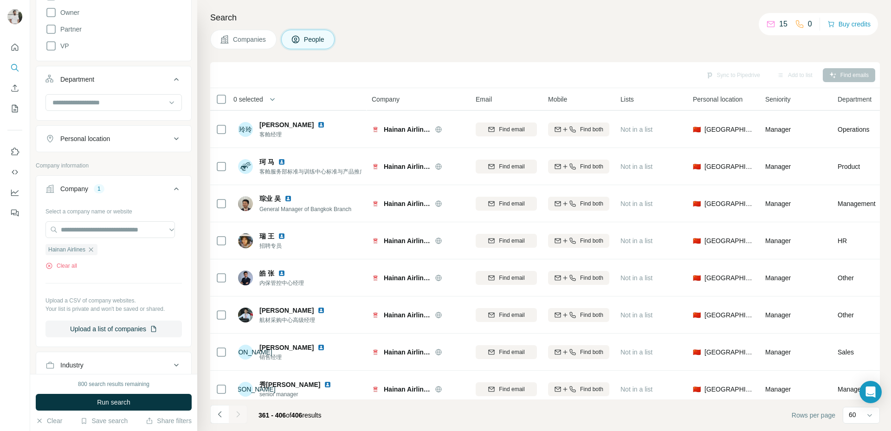
scroll to position [248, 0]
click at [95, 248] on icon "button" at bounding box center [90, 248] width 7 height 7
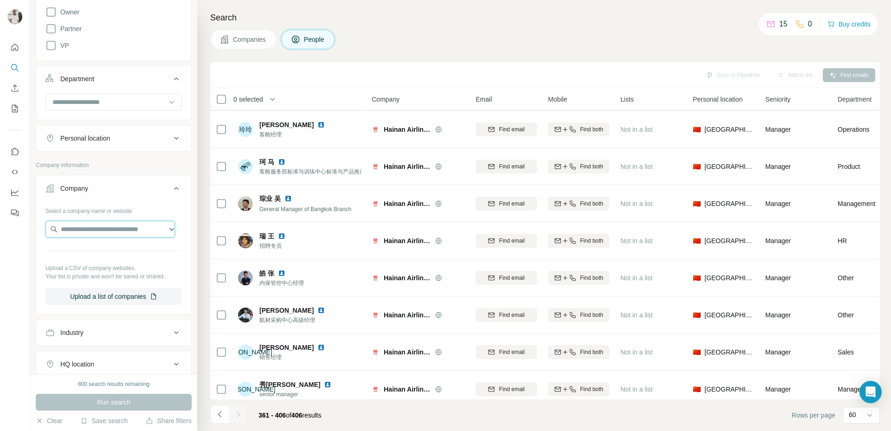
click at [97, 229] on input "text" at bounding box center [109, 229] width 129 height 17
type input "**********"
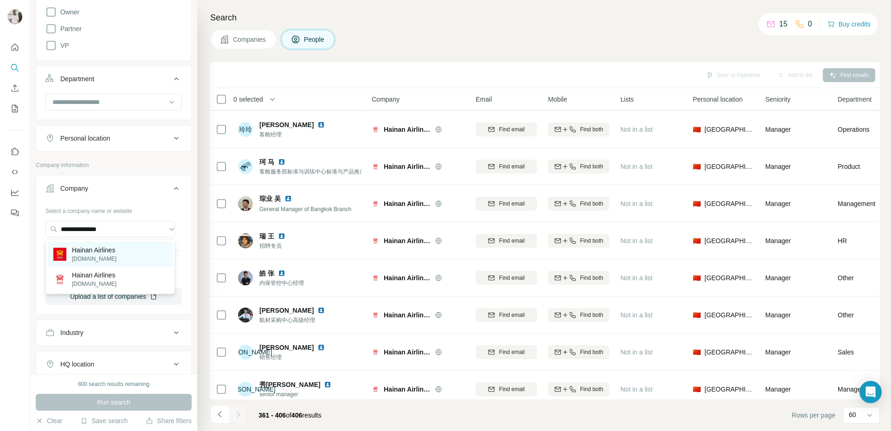
click at [113, 257] on p "[DOMAIN_NAME]" at bounding box center [94, 259] width 45 height 8
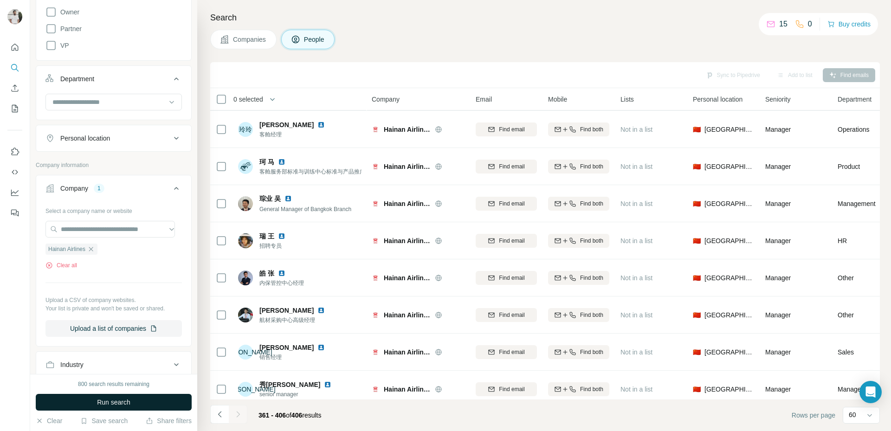
click at [143, 405] on button "Run search" at bounding box center [114, 402] width 156 height 17
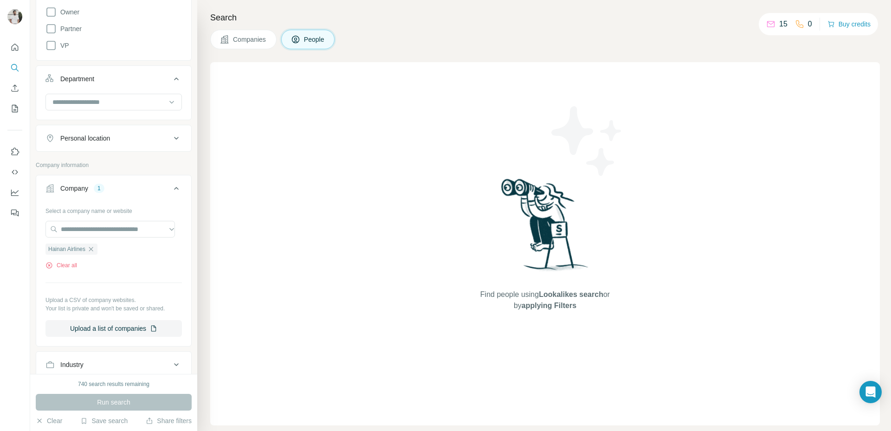
click at [267, 42] on span "Companies" at bounding box center [250, 39] width 34 height 9
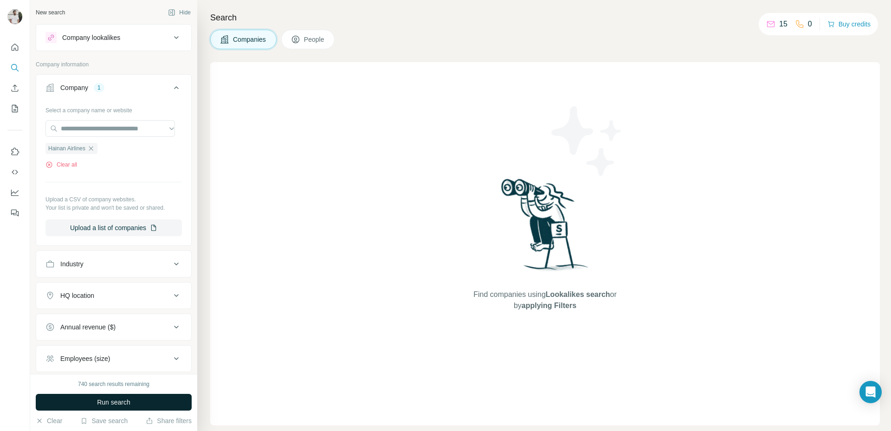
click at [125, 397] on button "Run search" at bounding box center [114, 402] width 156 height 17
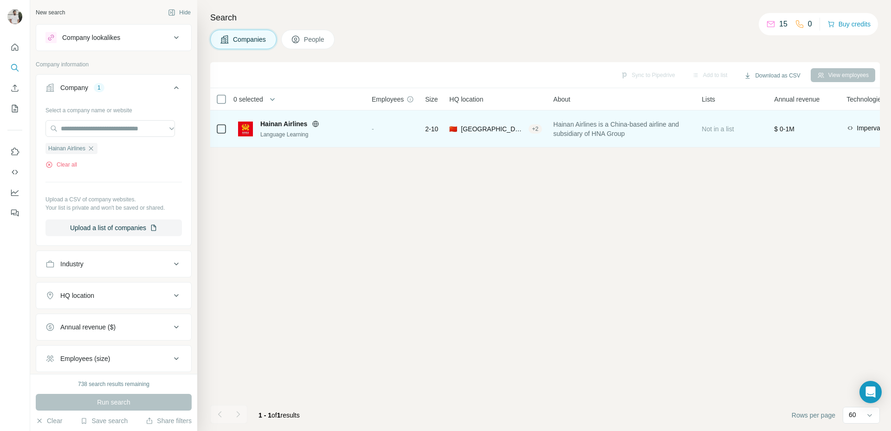
click at [383, 125] on div "-" at bounding box center [393, 129] width 42 height 26
click at [287, 124] on span "Hainan Airlines" at bounding box center [283, 123] width 47 height 9
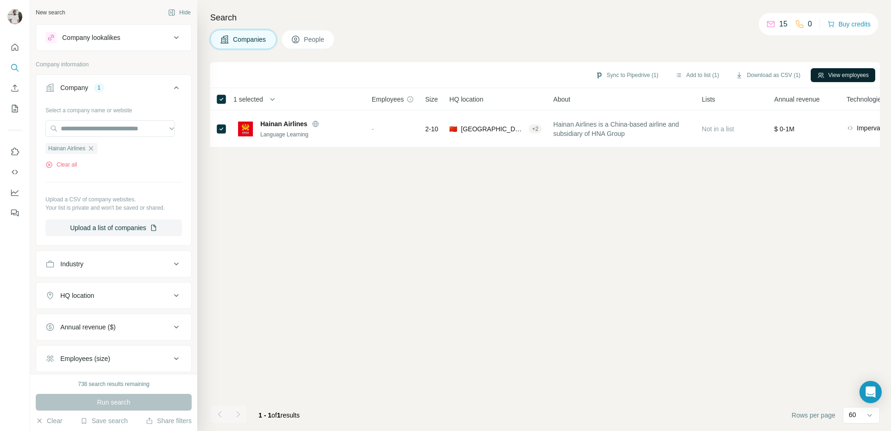
drag, startPoint x: 821, startPoint y: 72, endPoint x: 821, endPoint y: 78, distance: 5.6
click at [821, 78] on icon "button" at bounding box center [820, 74] width 7 height 7
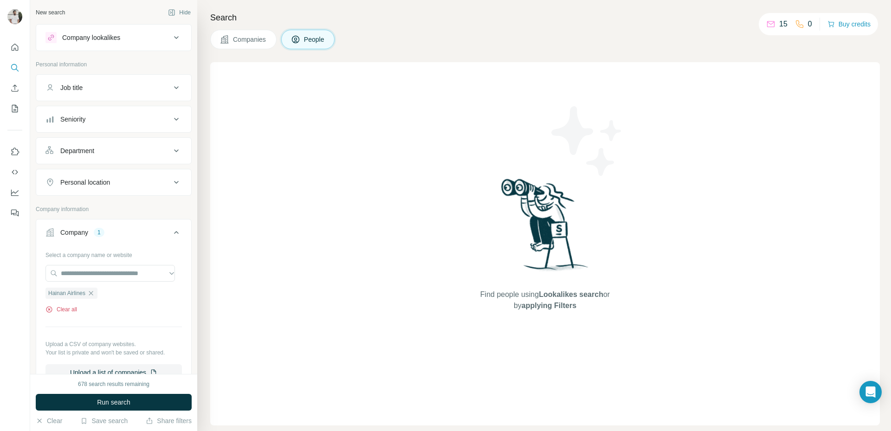
click at [66, 314] on button "Clear all" at bounding box center [61, 309] width 32 height 8
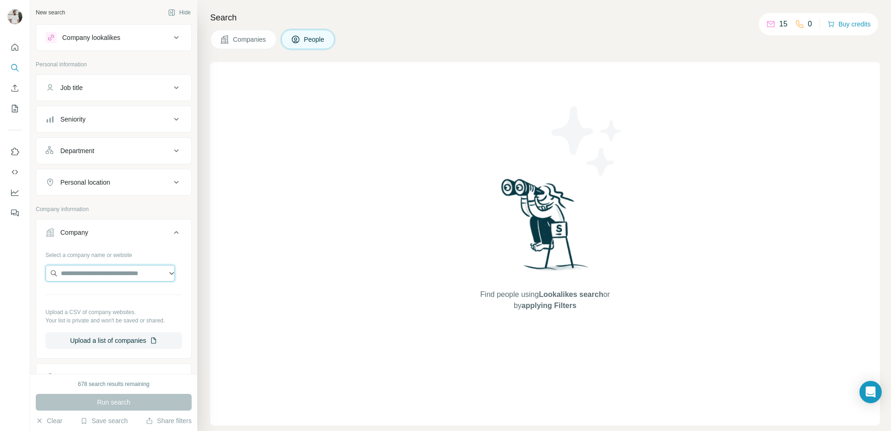
click at [89, 277] on input "text" at bounding box center [109, 273] width 129 height 17
paste input "**********"
type input "**********"
click at [120, 299] on p "[DOMAIN_NAME]" at bounding box center [114, 303] width 84 height 8
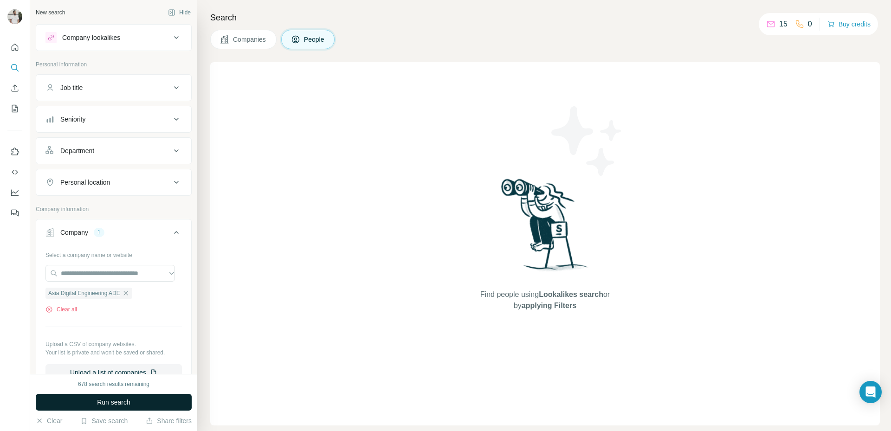
click at [133, 405] on button "Run search" at bounding box center [114, 402] width 156 height 17
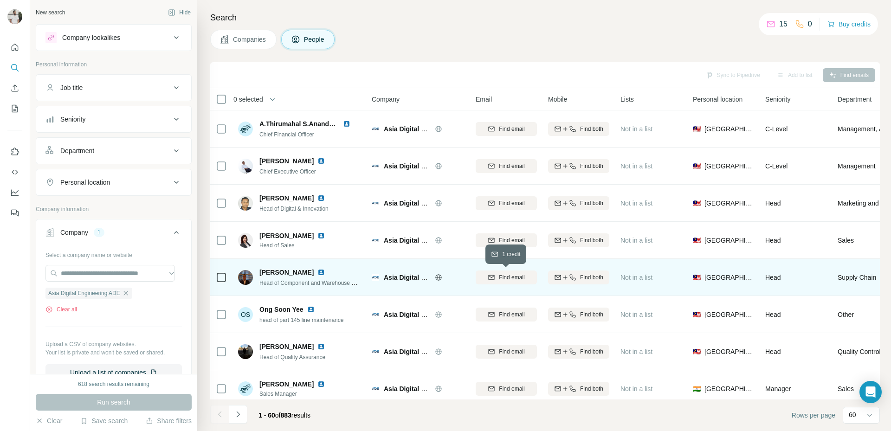
click at [505, 278] on span "Find email" at bounding box center [512, 277] width 26 height 8
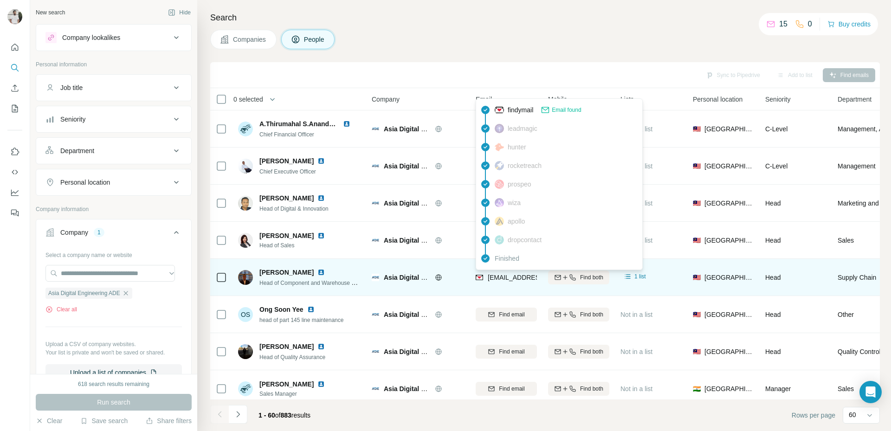
click at [505, 277] on span "[EMAIL_ADDRESS][DOMAIN_NAME]" at bounding box center [543, 277] width 110 height 7
copy tr "[EMAIL_ADDRESS][DOMAIN_NAME]"
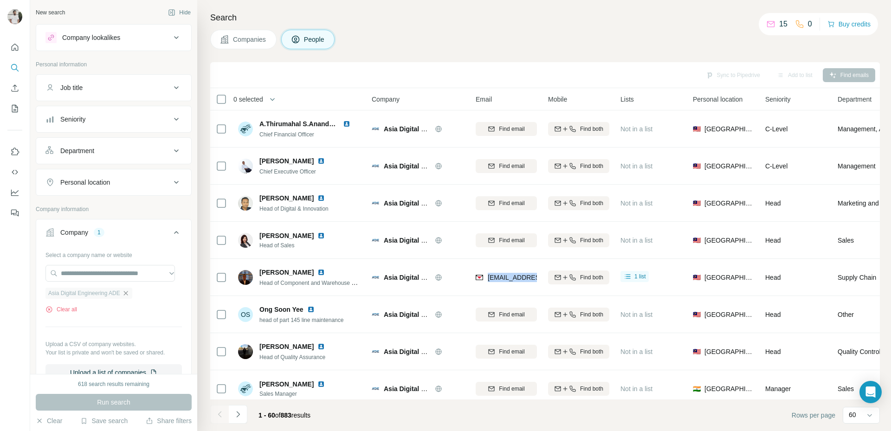
click at [129, 291] on icon "button" at bounding box center [125, 293] width 7 height 7
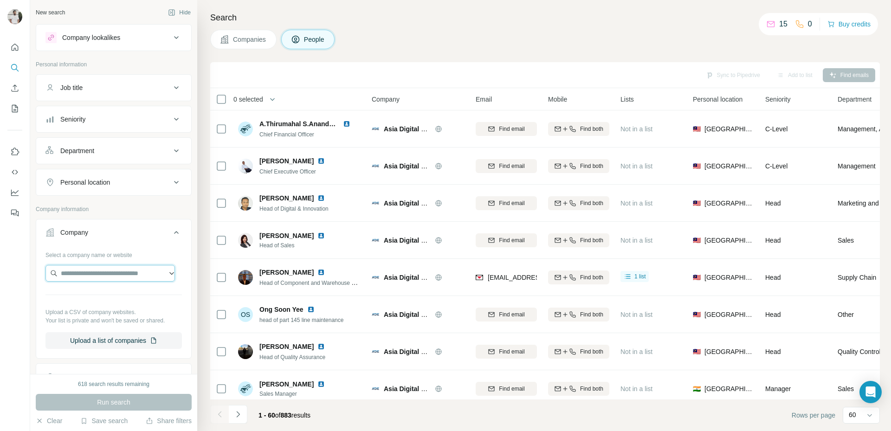
click at [132, 276] on input "text" at bounding box center [109, 273] width 129 height 17
paste input "**********"
type input "**********"
drag, startPoint x: 105, startPoint y: 261, endPoint x: 108, endPoint y: 257, distance: 5.0
click at [106, 258] on div "Select a company name or website Upload a CSV of company websites. Your list is…" at bounding box center [113, 298] width 136 height 102
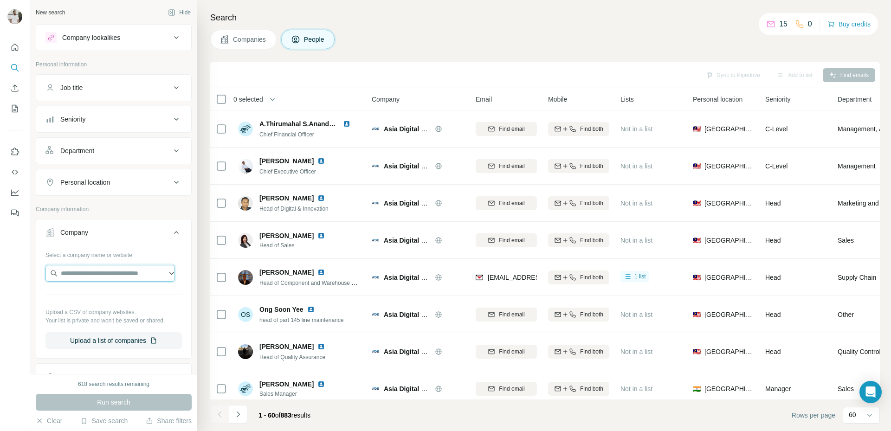
click at [118, 269] on input "text" at bounding box center [109, 273] width 129 height 17
paste input "**********"
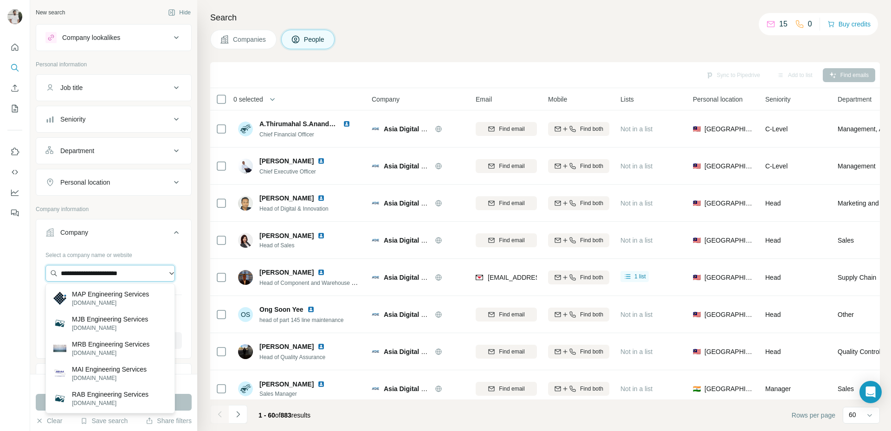
paste input "**"
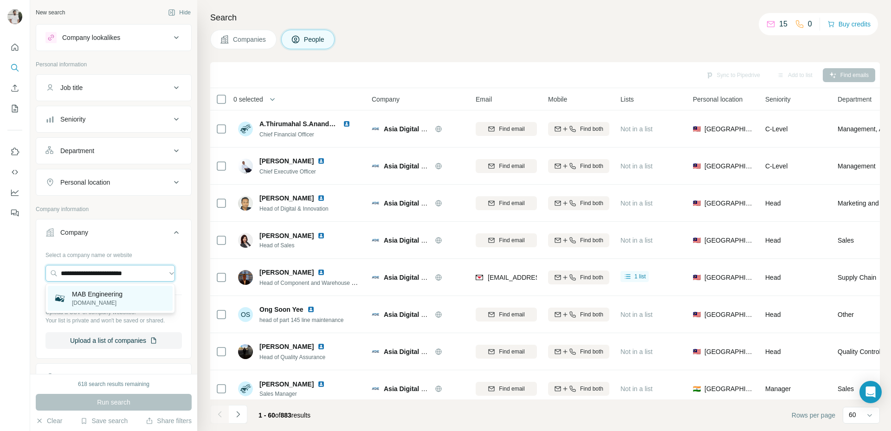
type input "**********"
click at [115, 297] on p "MAB Engineering" at bounding box center [97, 294] width 51 height 9
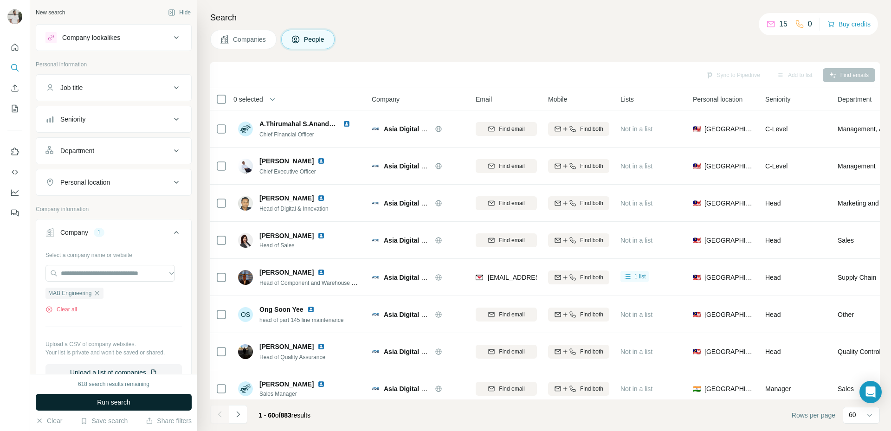
click at [83, 406] on button "Run search" at bounding box center [114, 402] width 156 height 17
